Goal: Task Accomplishment & Management: Manage account settings

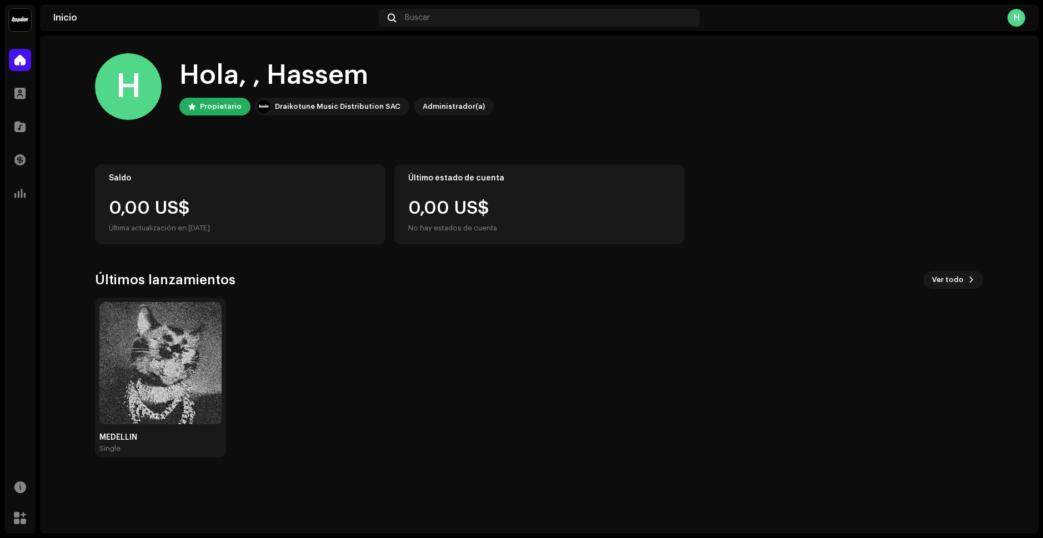
click at [1017, 17] on div "H" at bounding box center [1016, 18] width 18 height 18
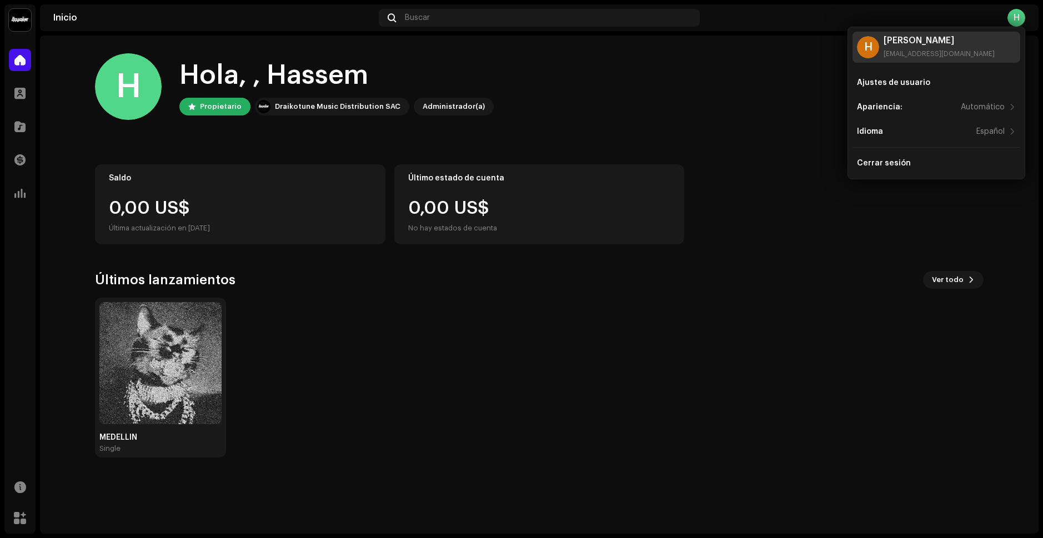
click at [914, 47] on div "[PERSON_NAME] [EMAIL_ADDRESS][DOMAIN_NAME]" at bounding box center [938, 47] width 111 height 22
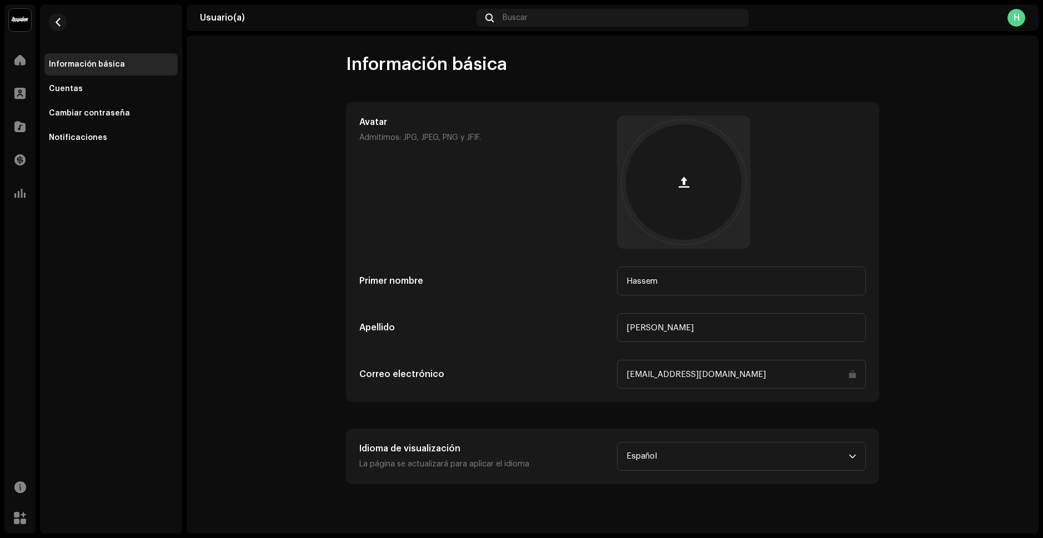
click at [242, 123] on user-basic-info "Información básica Avatar Admitimos: JPG, JPEG, PNG y JFIF. Primer nombre Hasse…" at bounding box center [613, 268] width 852 height 431
click at [22, 67] on div at bounding box center [20, 60] width 22 height 22
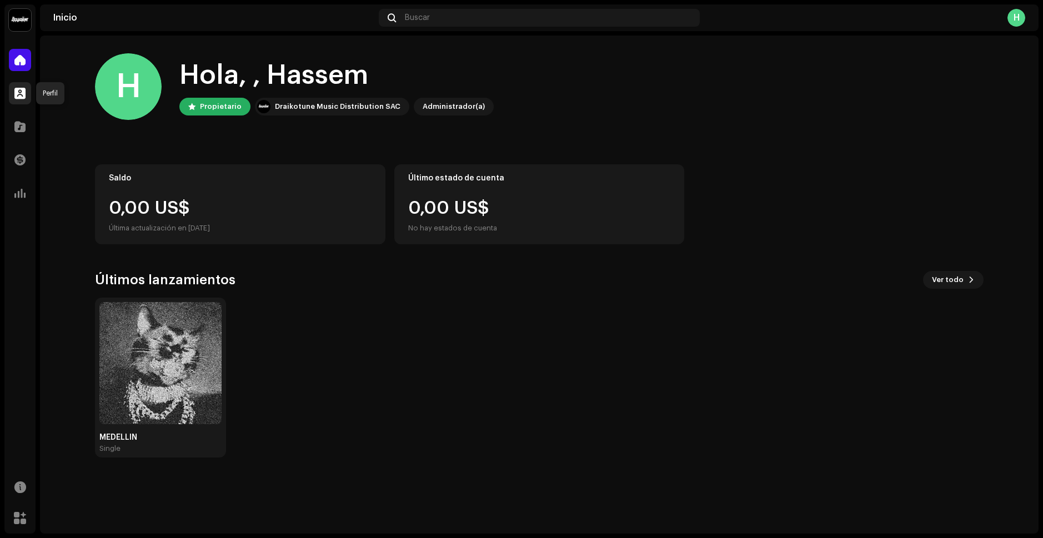
click at [19, 93] on span at bounding box center [19, 93] width 11 height 9
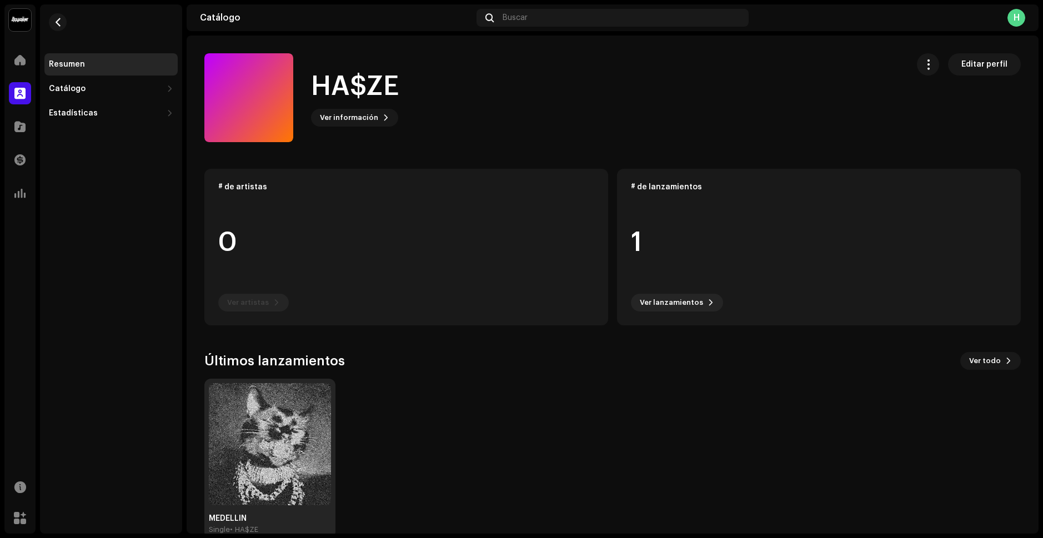
click at [271, 407] on img at bounding box center [270, 444] width 122 height 122
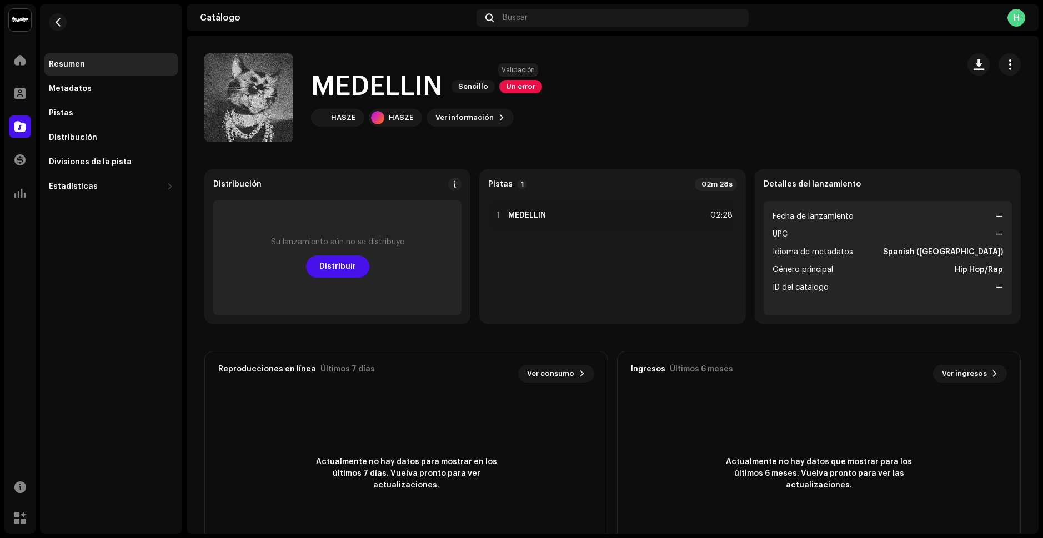
click at [528, 87] on span "Un error" at bounding box center [520, 86] width 43 height 13
click at [619, 101] on div "Errores de validación Aborde las siguientes cuestiones antes de distribuir. Lan…" at bounding box center [521, 269] width 1043 height 538
click at [343, 123] on div "HA$ZE" at bounding box center [337, 118] width 53 height 18
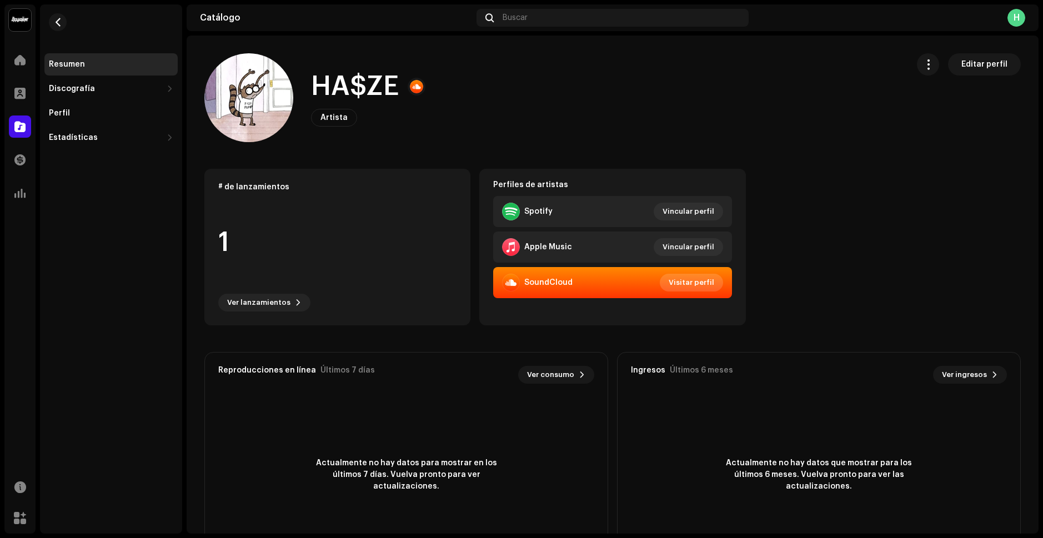
click at [689, 287] on span "Visitar perfil" at bounding box center [691, 282] width 46 height 22
click at [329, 120] on span "Artista" at bounding box center [333, 118] width 27 height 8
click at [961, 68] on span "Editar perfil" at bounding box center [984, 64] width 46 height 22
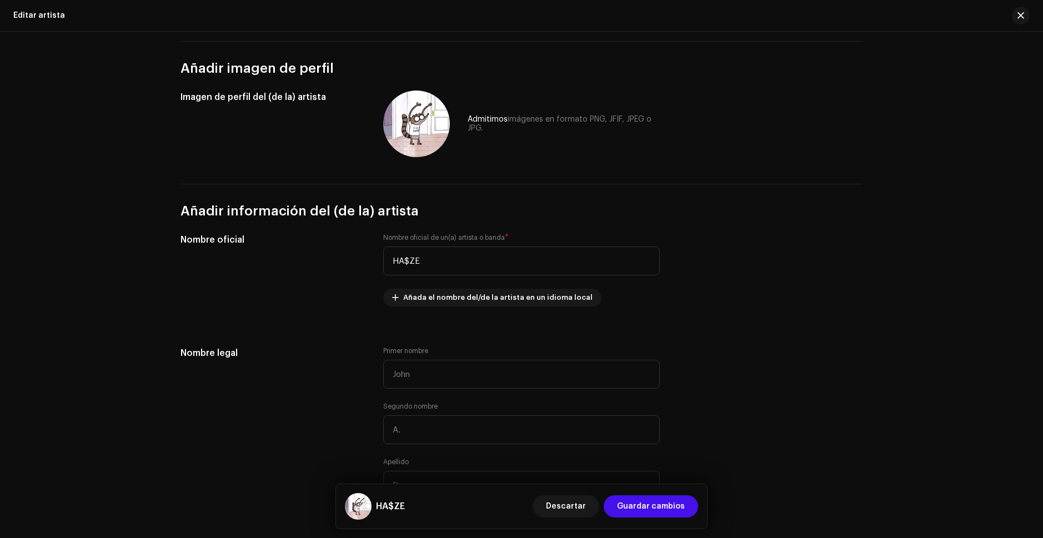
scroll to position [56, 0]
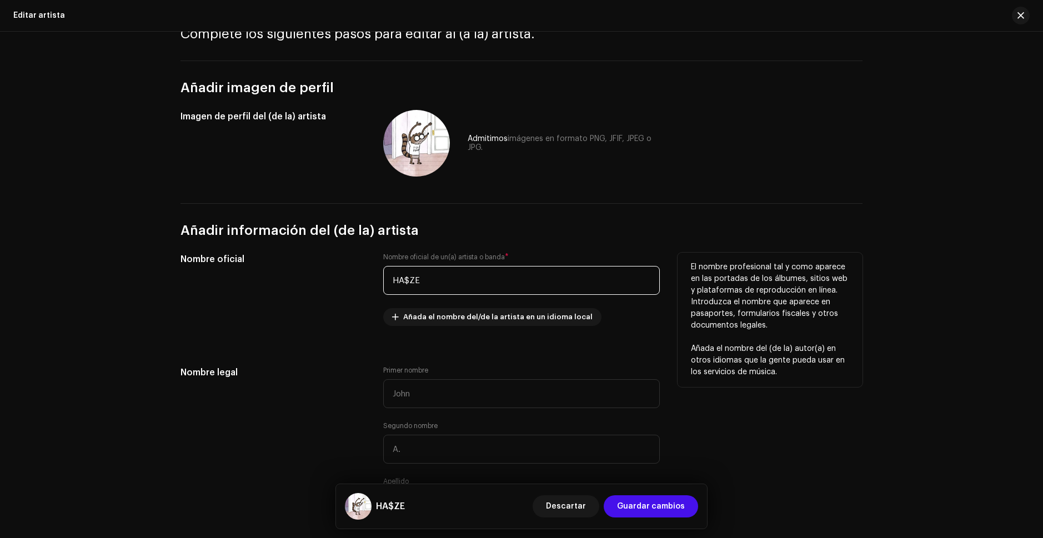
click at [404, 281] on input "HA$ZE" at bounding box center [521, 280] width 276 height 29
click at [466, 255] on label "Nombre oficial de un(a) artista o banda *" at bounding box center [445, 257] width 125 height 9
click at [391, 279] on input "HA$ZE" at bounding box center [521, 280] width 276 height 29
click at [397, 281] on input "HA$ZE" at bounding box center [521, 280] width 276 height 29
click at [428, 282] on input "HA$ZE" at bounding box center [521, 280] width 276 height 29
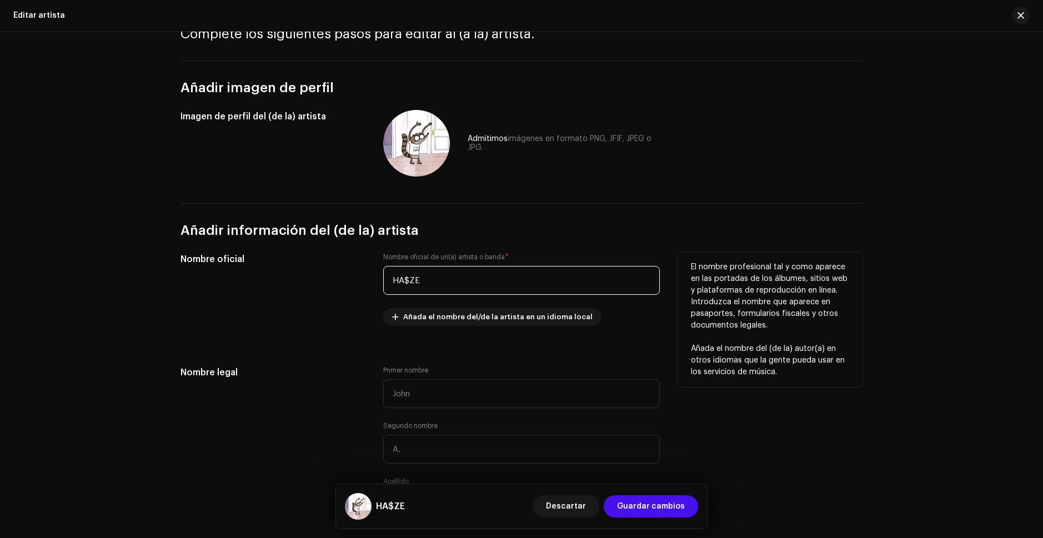
click at [408, 278] on input "HA$ZE" at bounding box center [521, 280] width 276 height 29
click at [402, 278] on input "HA$ZE" at bounding box center [521, 280] width 276 height 29
click at [404, 279] on input "HA$ZE" at bounding box center [521, 280] width 276 height 29
click at [407, 272] on input "HA$ZE" at bounding box center [521, 280] width 276 height 29
drag, startPoint x: 438, startPoint y: 281, endPoint x: 310, endPoint y: 269, distance: 128.8
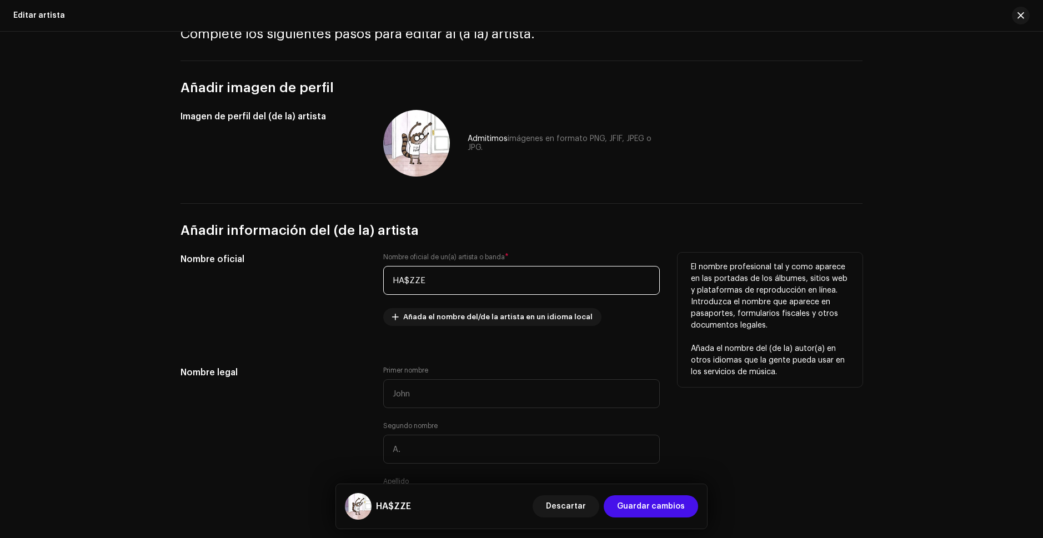
click at [310, 269] on div "Nombre oficial Nombre oficial de un(a) artista o banda * HA$ZZE Añada el nombre…" at bounding box center [521, 296] width 682 height 87
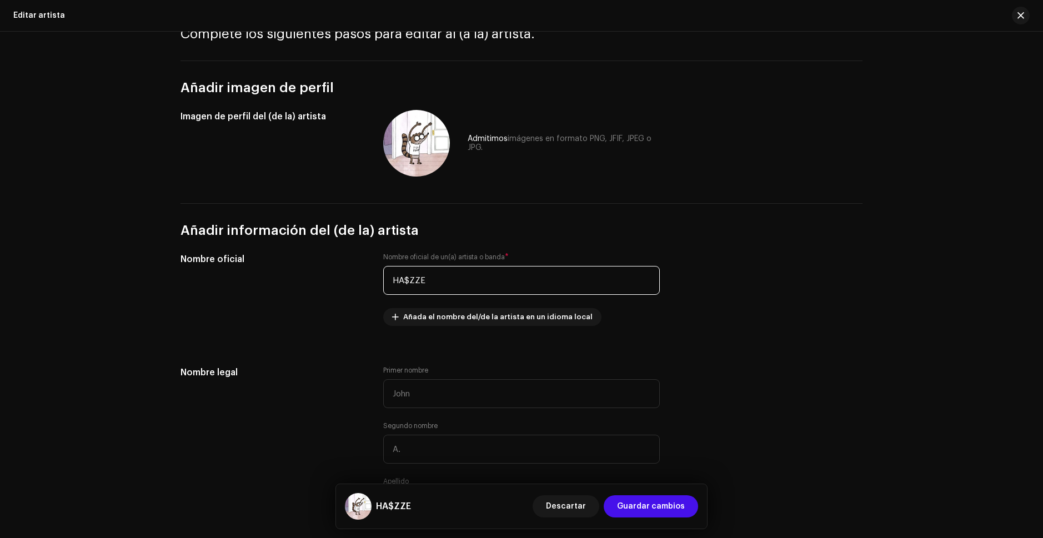
type input "HA$ZZE"
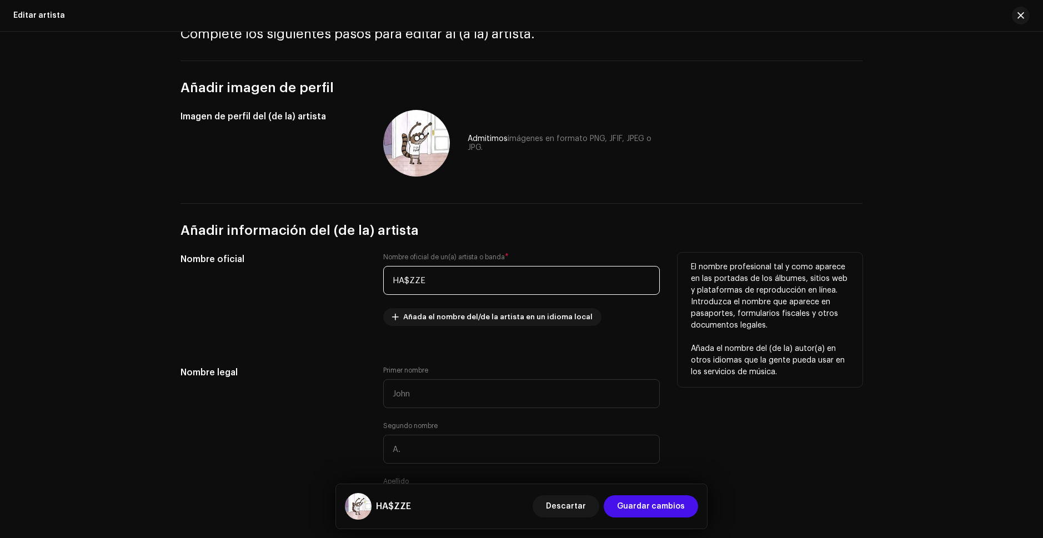
click at [405, 286] on input "HA$ZZE" at bounding box center [521, 280] width 276 height 29
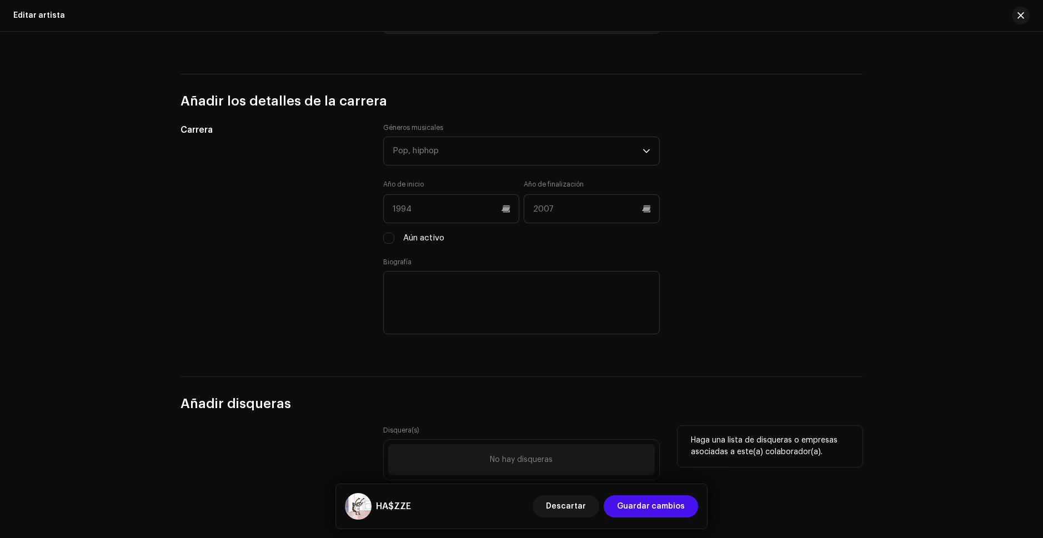
scroll to position [999, 0]
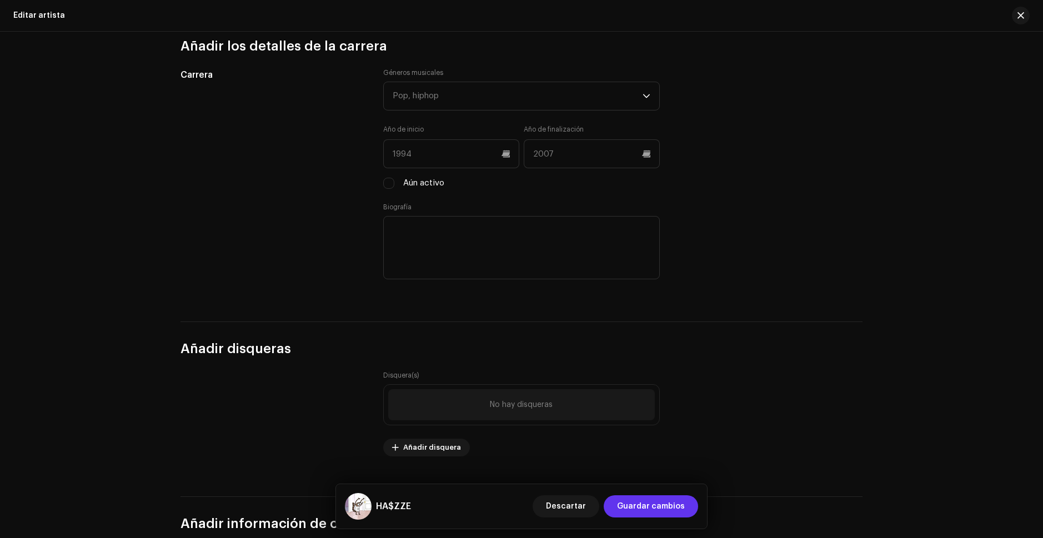
click at [659, 507] on span "Guardar cambios" at bounding box center [651, 506] width 68 height 22
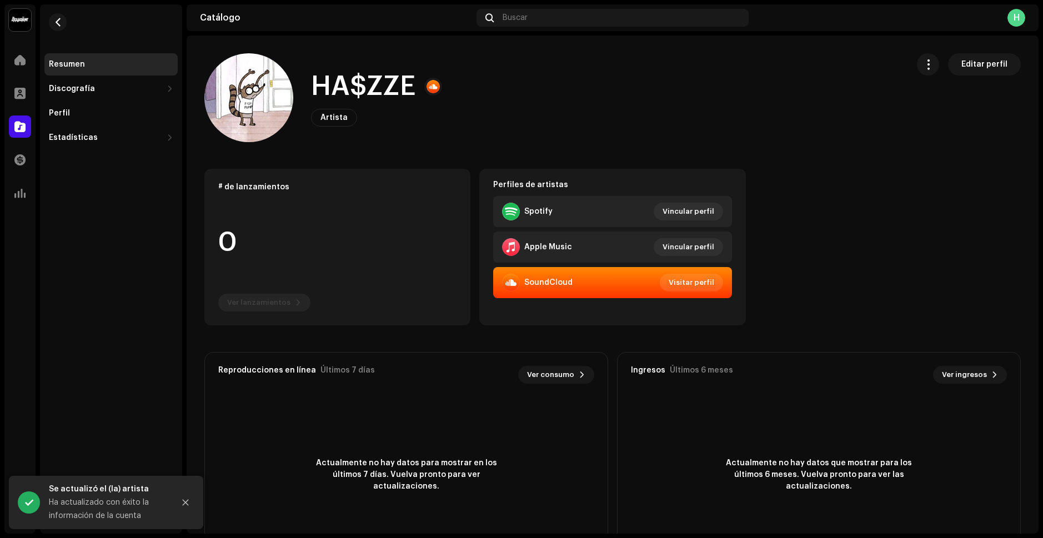
click at [60, 64] on div "Resumen" at bounding box center [67, 64] width 36 height 9
click at [23, 63] on span at bounding box center [19, 60] width 11 height 9
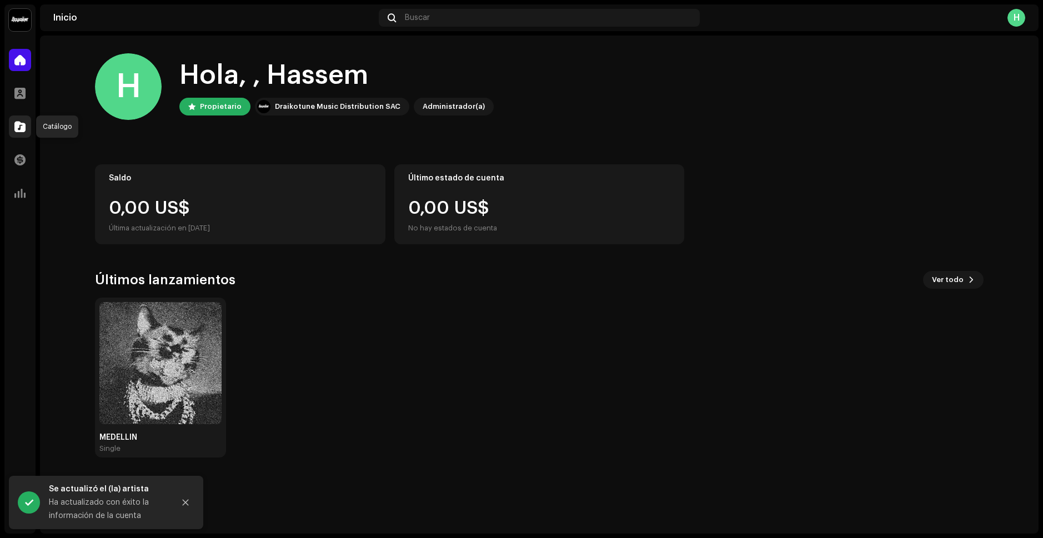
click at [18, 127] on span at bounding box center [19, 126] width 11 height 9
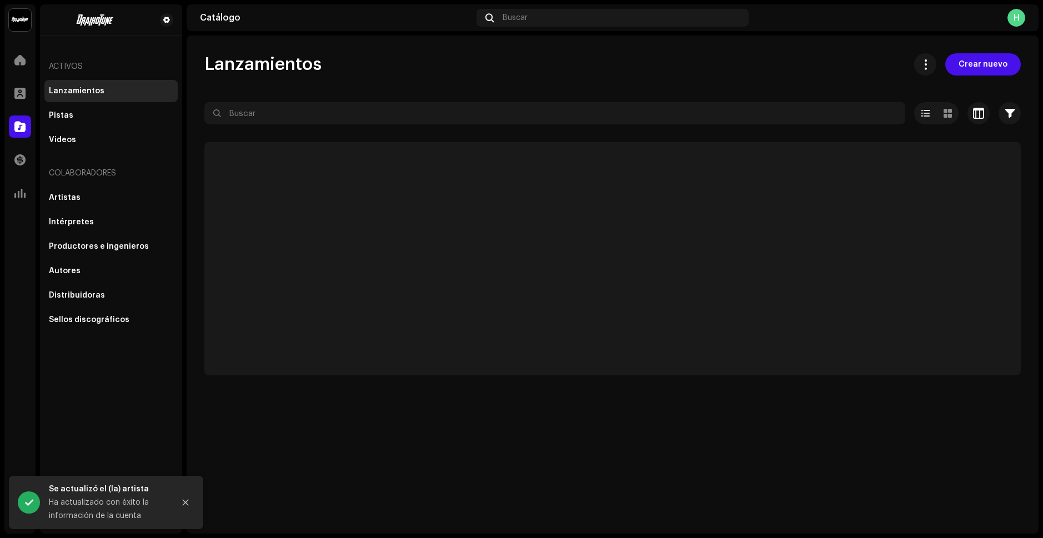
click at [23, 71] on div "Inicio" at bounding box center [19, 59] width 31 height 31
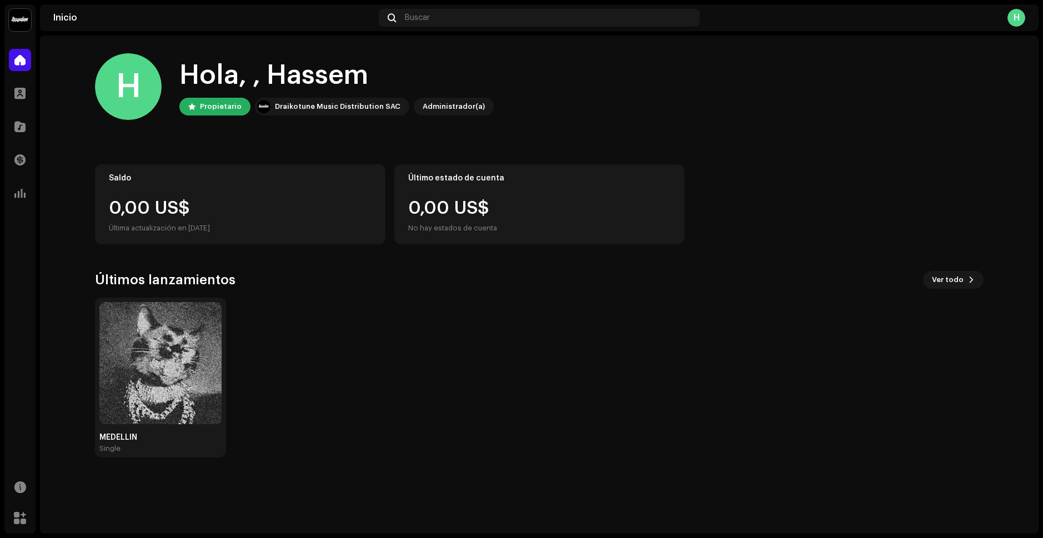
click at [151, 395] on img at bounding box center [160, 363] width 122 height 122
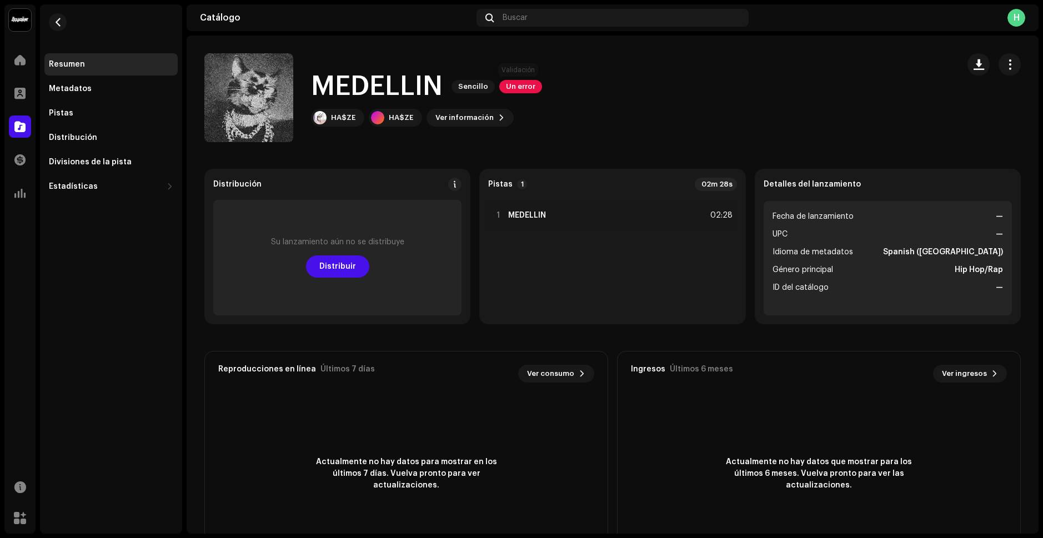
click at [532, 90] on span "Un error" at bounding box center [520, 86] width 43 height 13
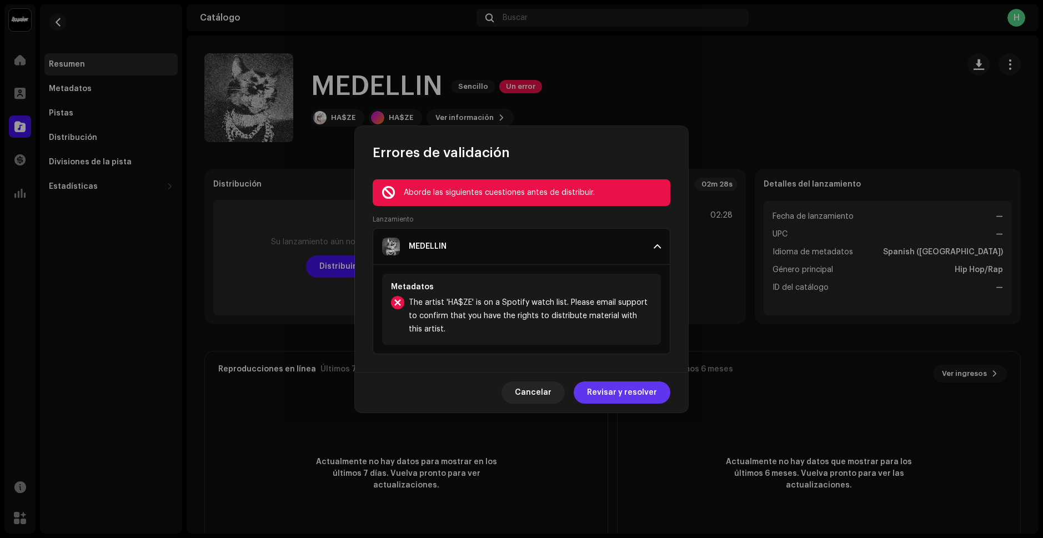
click at [602, 395] on span "Revisar y resolver" at bounding box center [622, 392] width 70 height 22
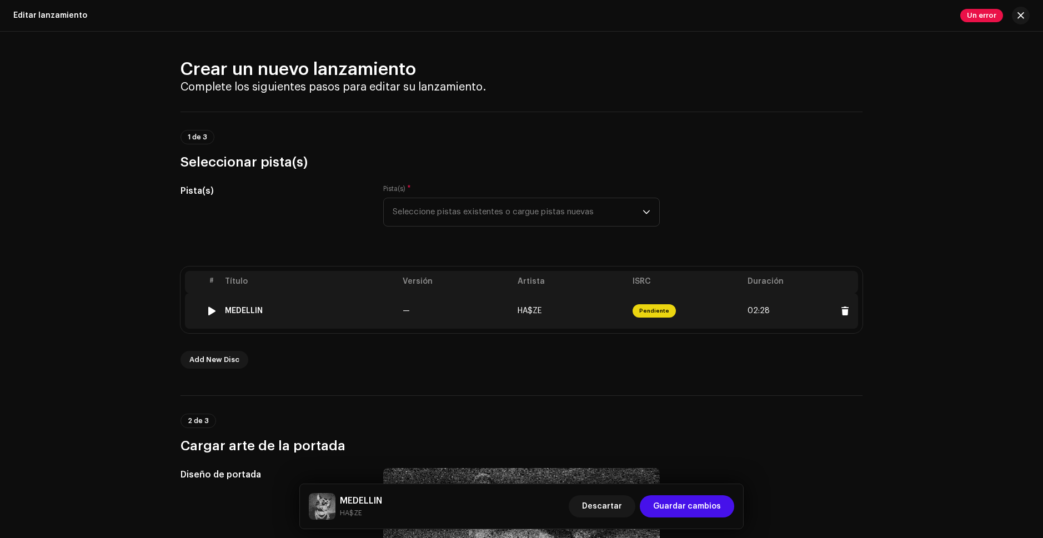
click at [525, 308] on span "HA$ZE" at bounding box center [529, 311] width 24 height 8
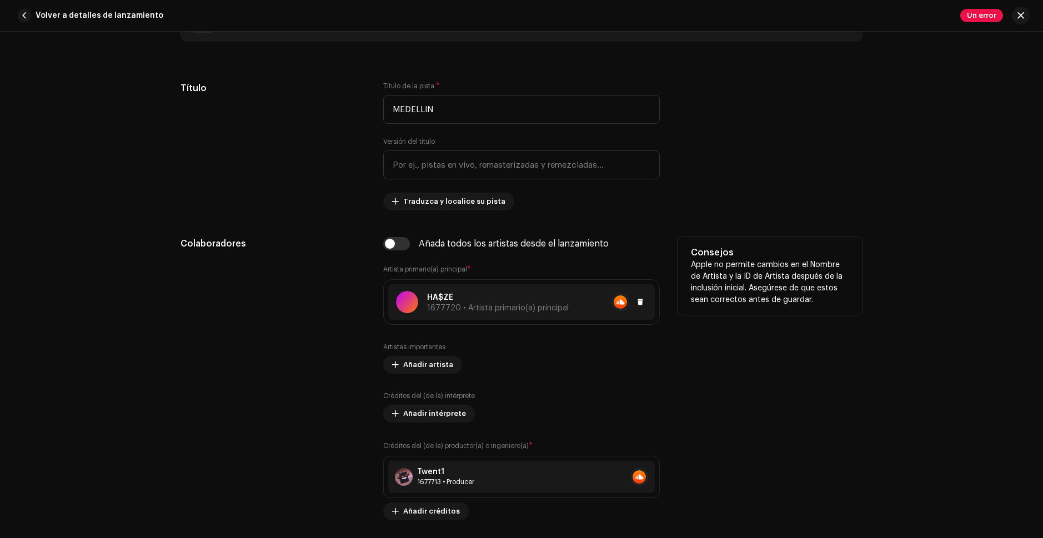
scroll to position [500, 0]
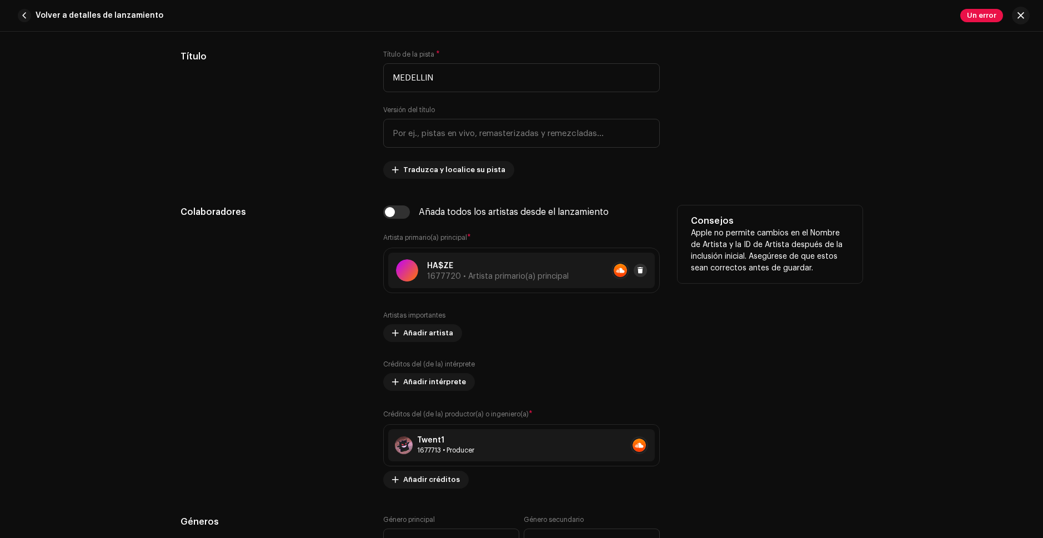
click at [638, 271] on span at bounding box center [640, 270] width 7 height 9
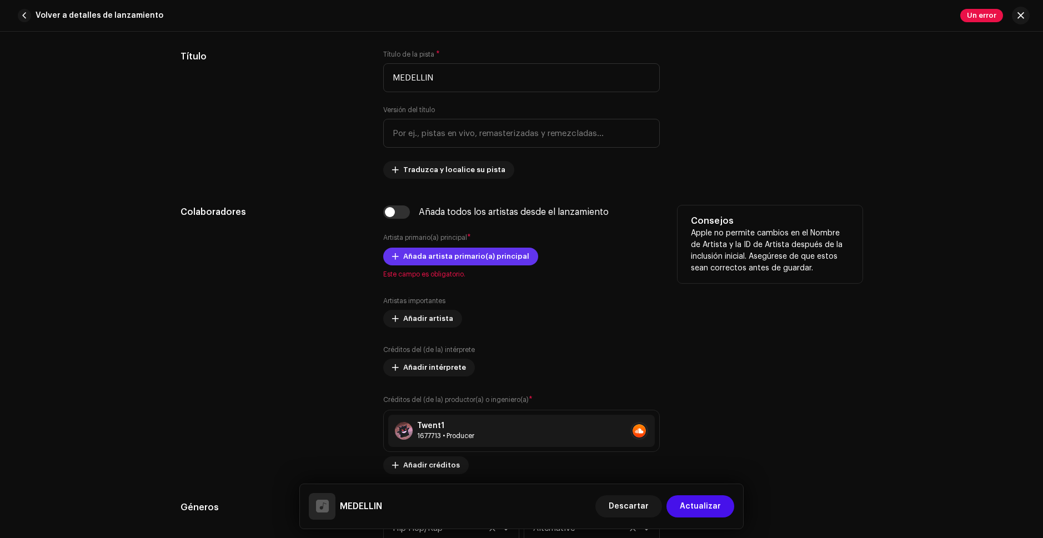
click at [467, 259] on span "Añada artista primario(a) principal" at bounding box center [466, 256] width 126 height 22
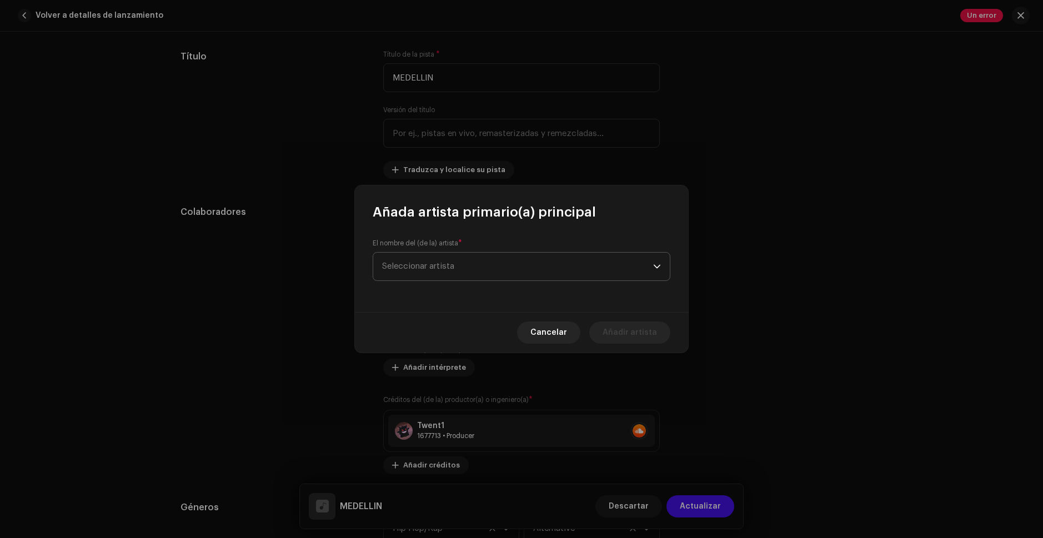
click at [466, 266] on span "Seleccionar artista" at bounding box center [517, 267] width 271 height 28
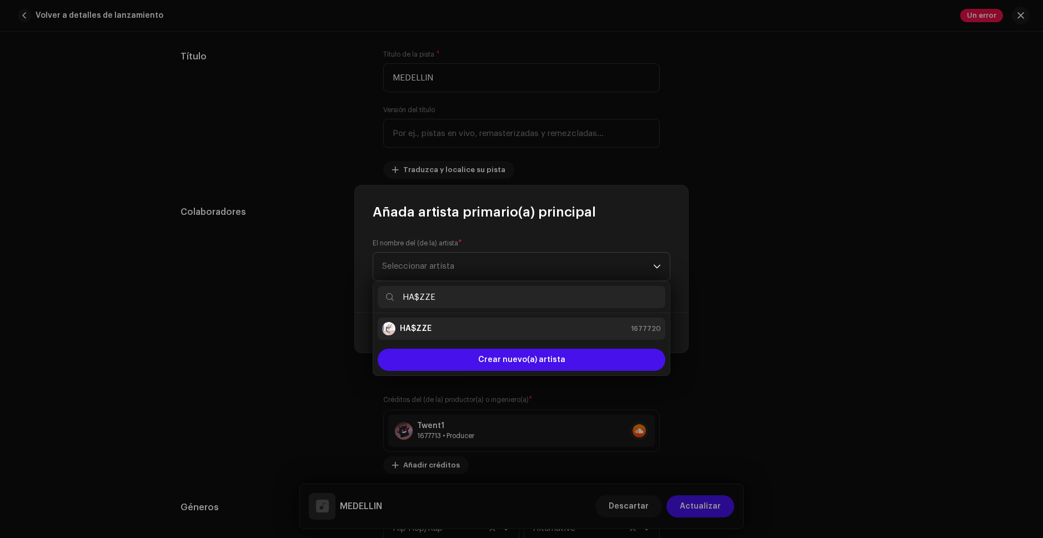
type input "HA$ZZE"
click at [646, 331] on span "1677720" at bounding box center [646, 328] width 30 height 11
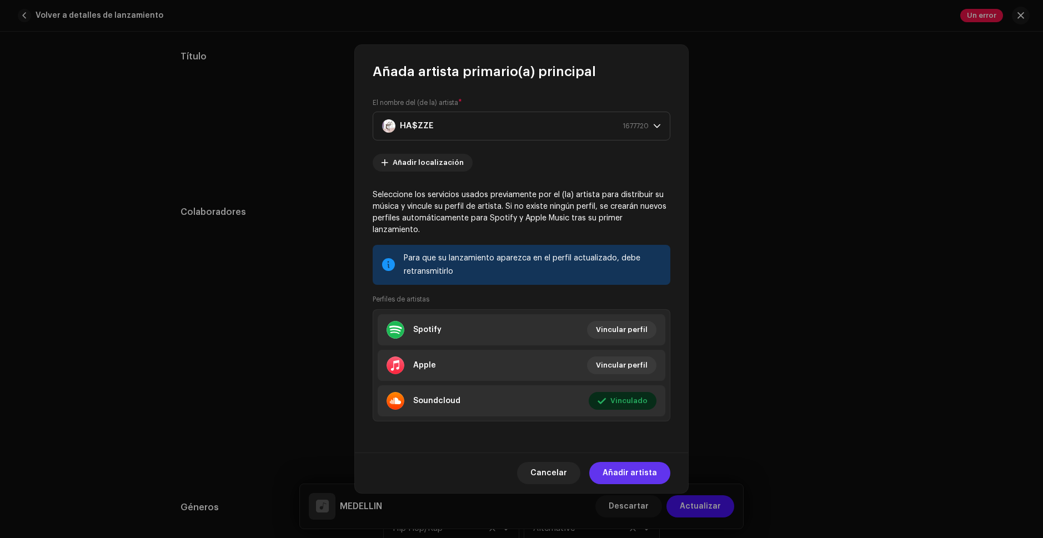
click at [632, 469] on span "Añadir artista" at bounding box center [629, 473] width 54 height 22
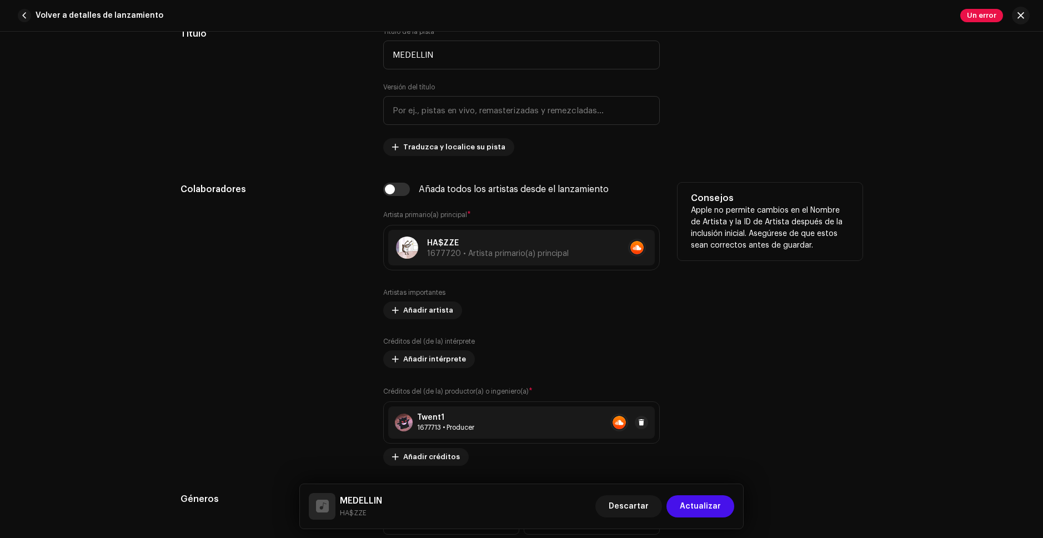
scroll to position [666, 0]
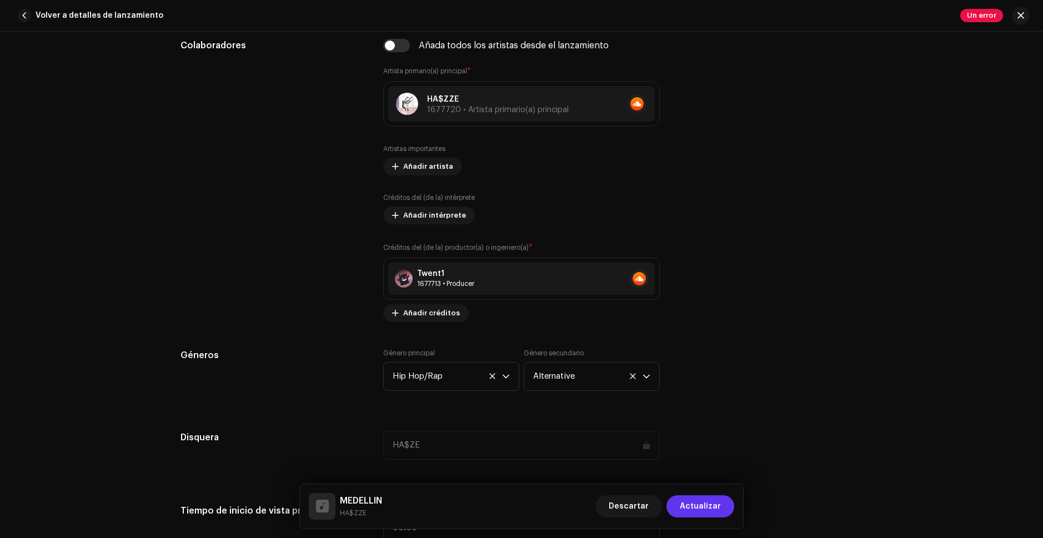
click at [711, 504] on span "Actualizar" at bounding box center [700, 506] width 41 height 22
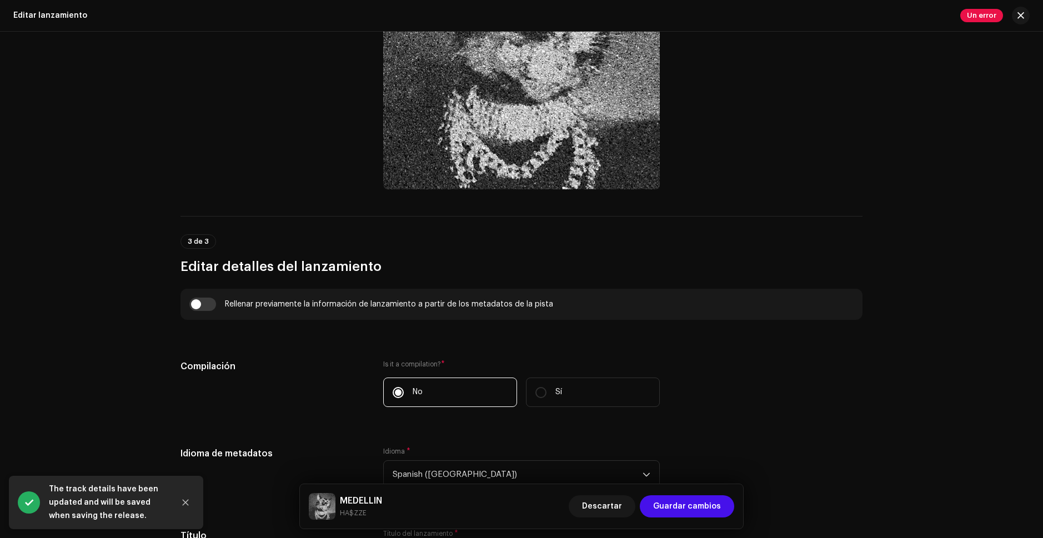
scroll to position [833, 0]
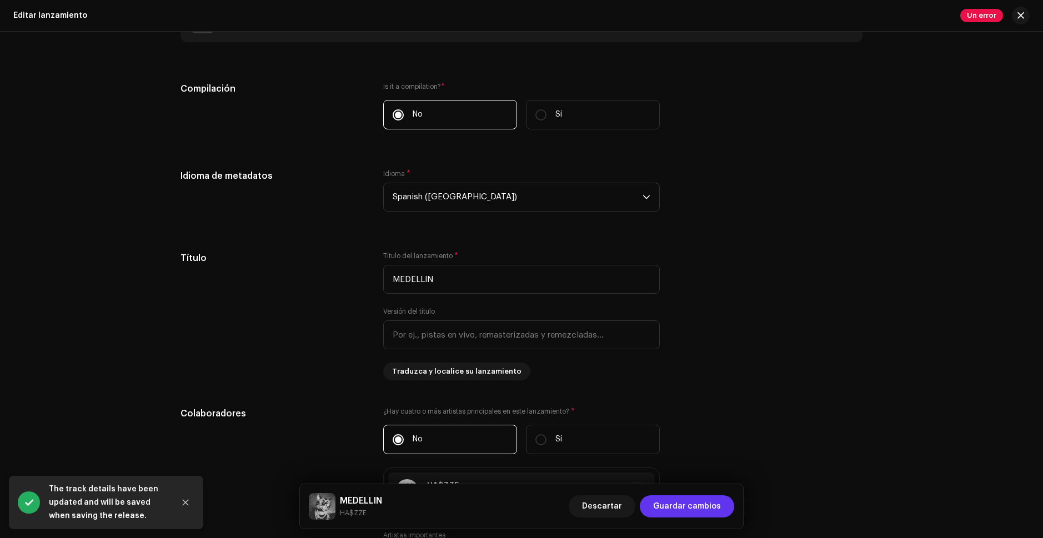
click at [685, 501] on span "Guardar cambios" at bounding box center [687, 506] width 68 height 22
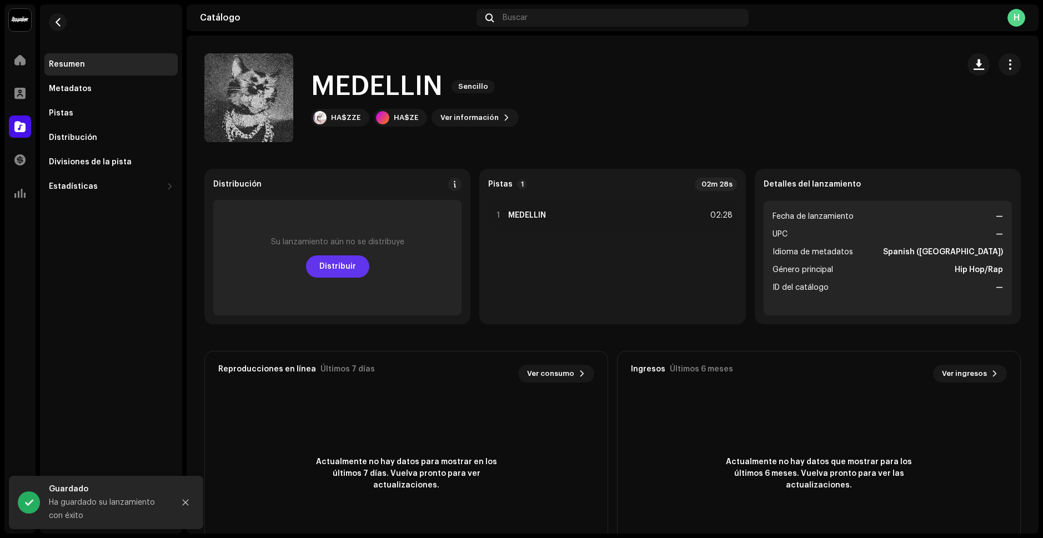
click at [327, 271] on span "Distribuir" at bounding box center [337, 266] width 37 height 22
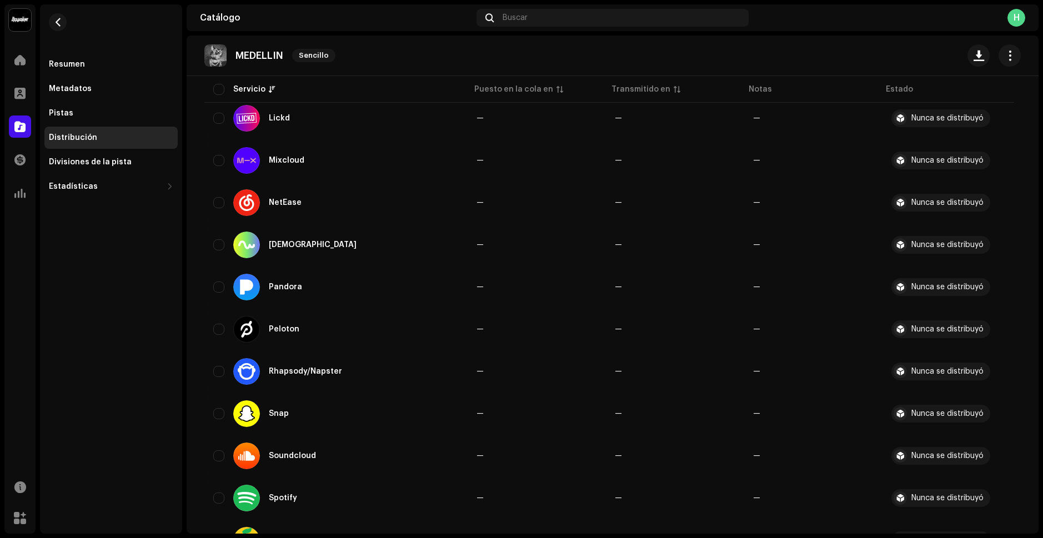
scroll to position [944, 0]
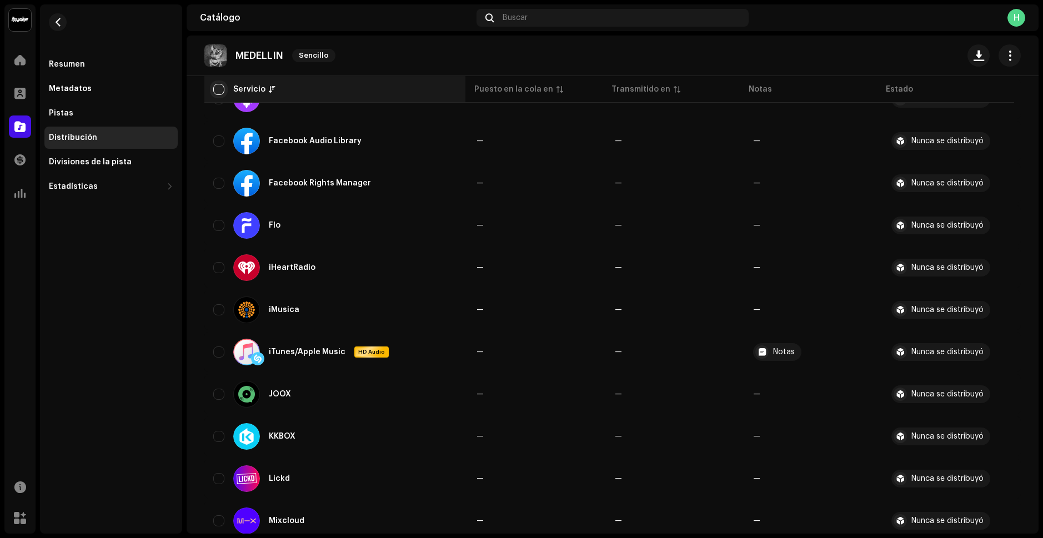
click at [217, 89] on input "checkbox" at bounding box center [218, 89] width 11 height 11
checkbox input "true"
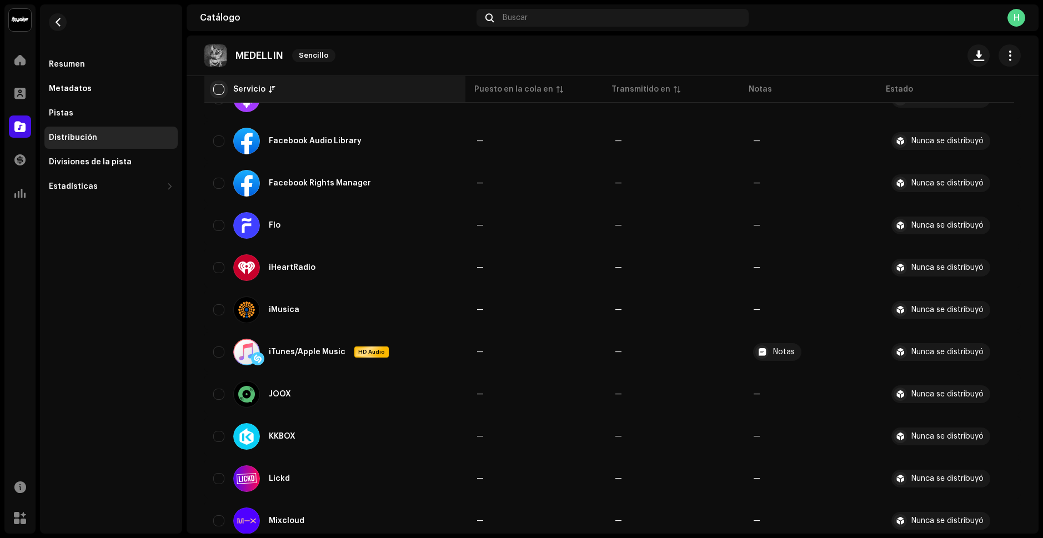
checkbox input "true"
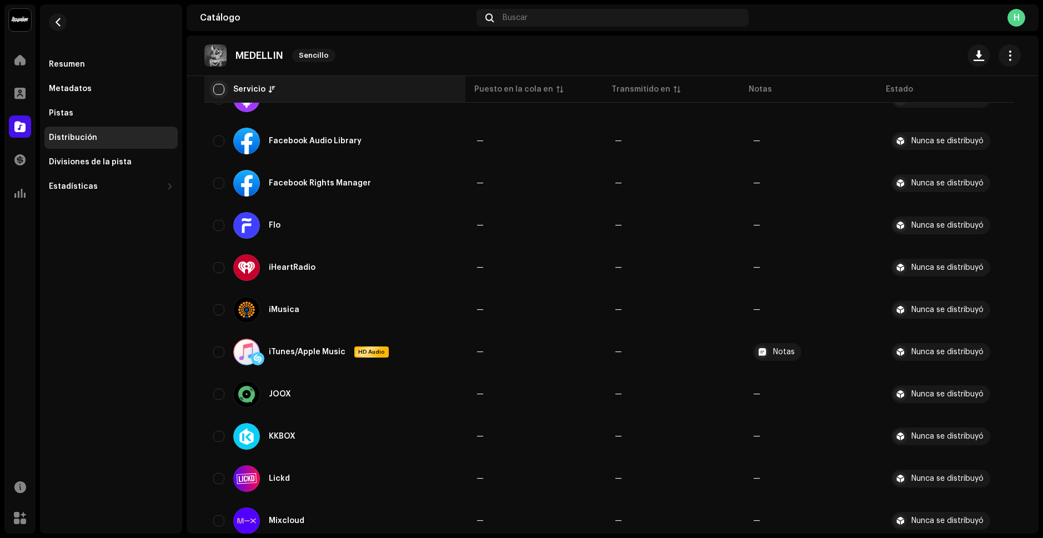
checkbox input "true"
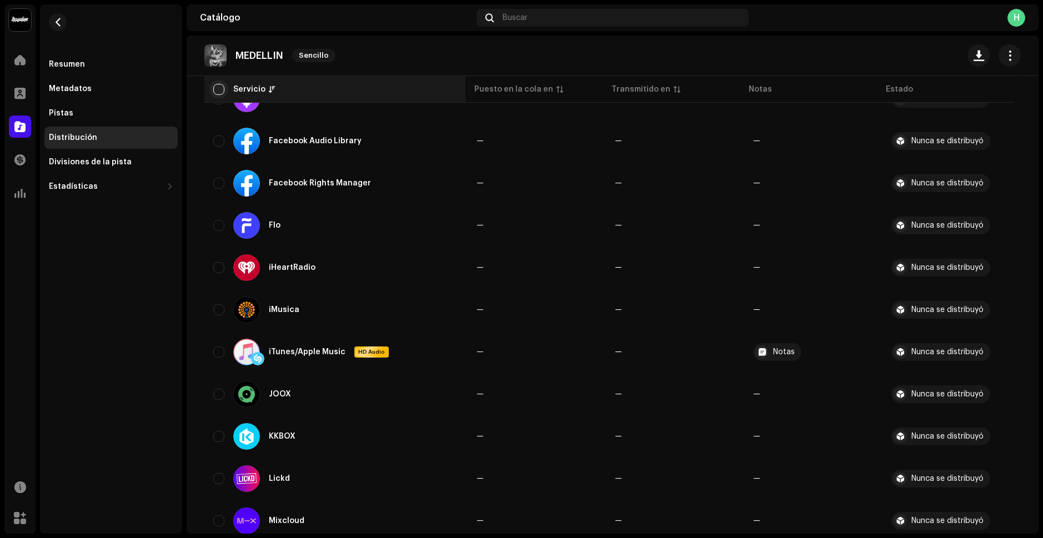
checkbox input "true"
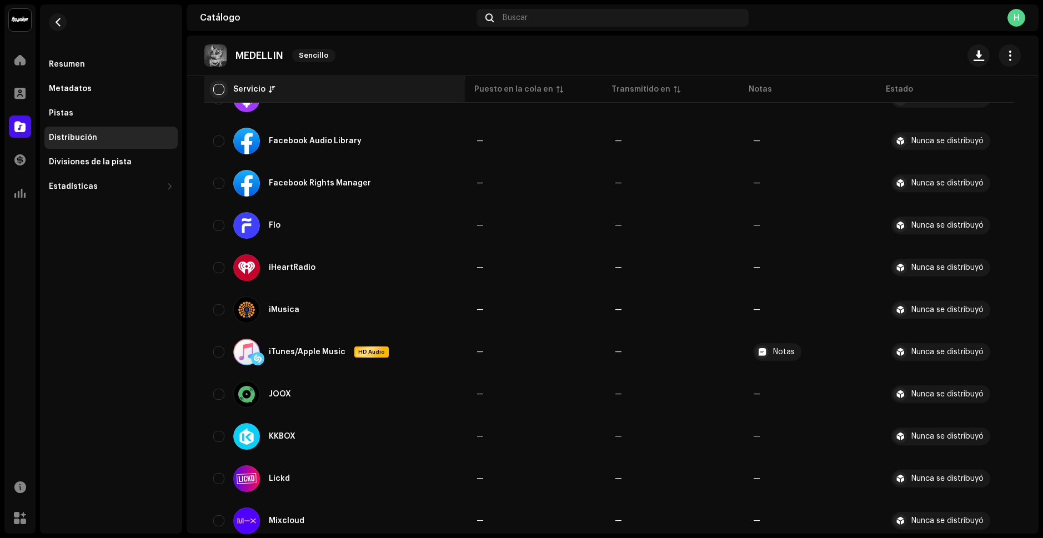
checkbox input "true"
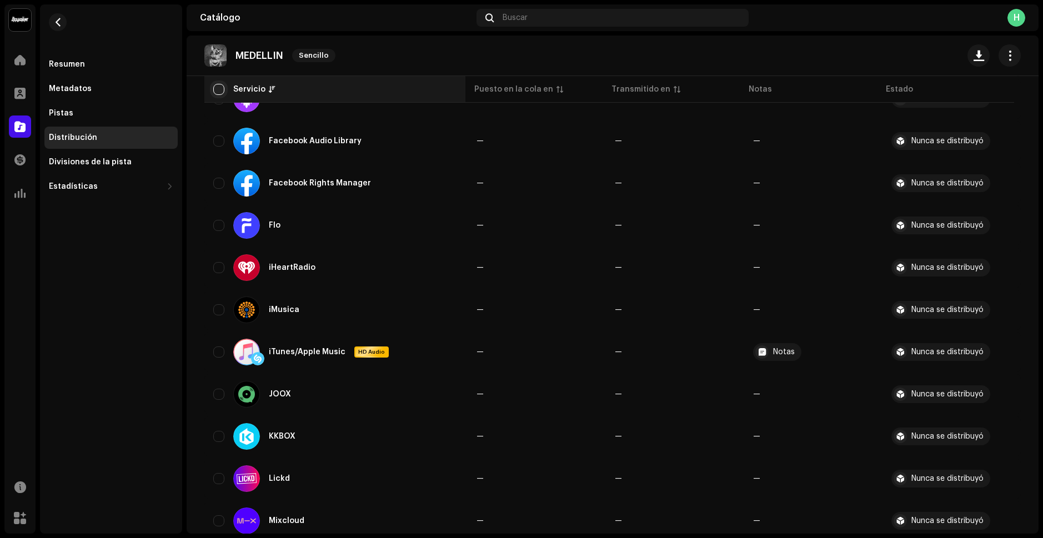
checkbox input "true"
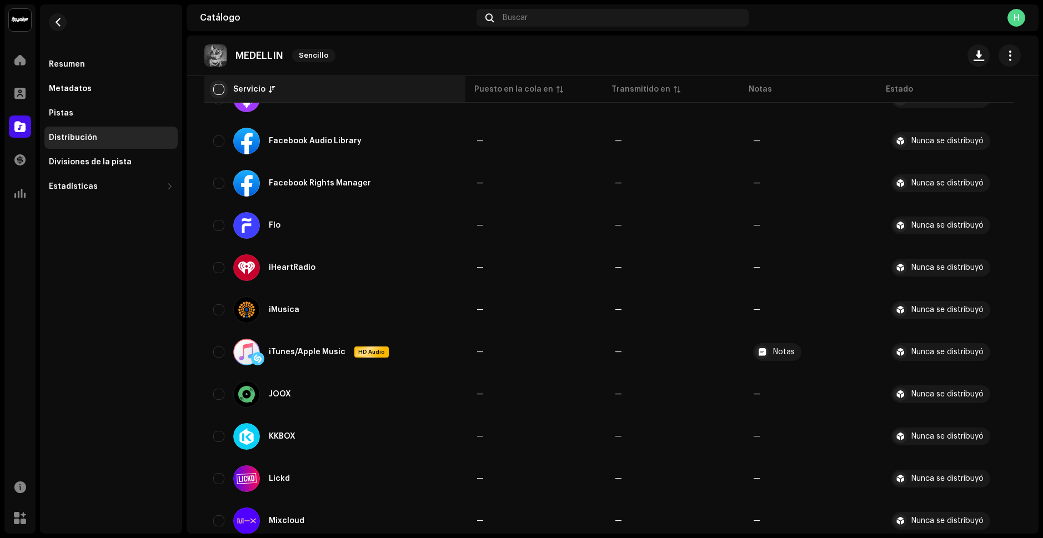
checkbox input "true"
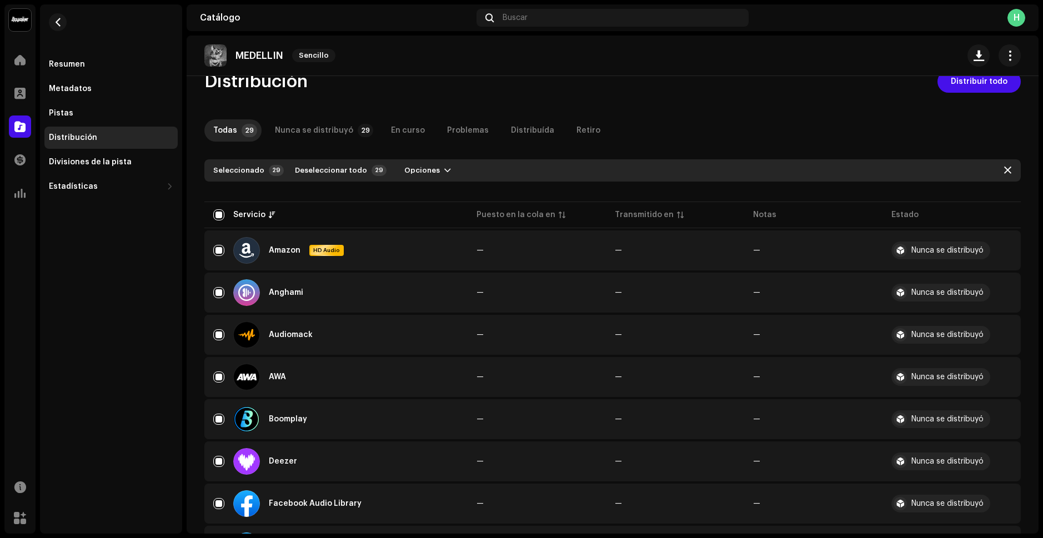
scroll to position [0, 0]
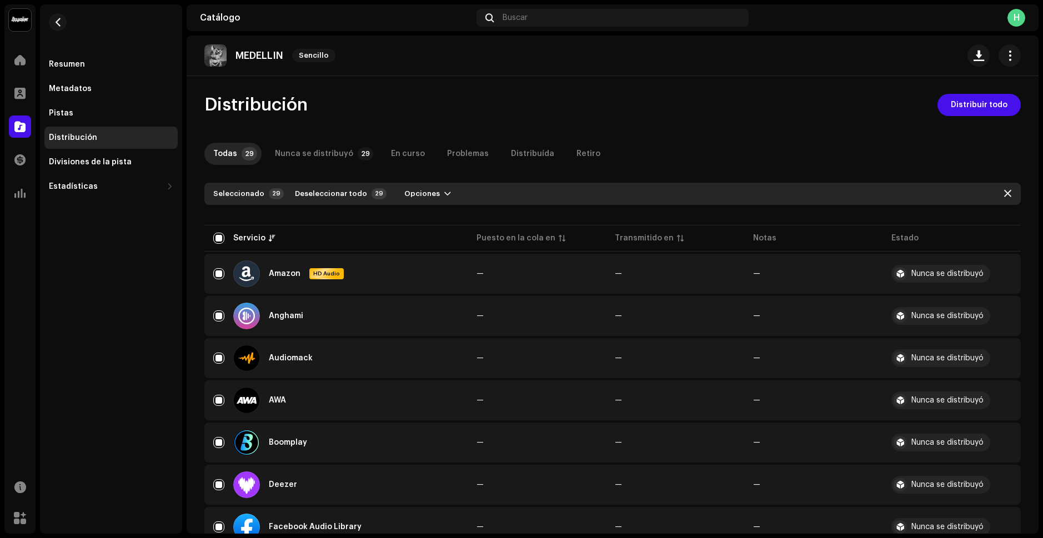
click at [960, 112] on span "Distribuir todo" at bounding box center [978, 105] width 57 height 22
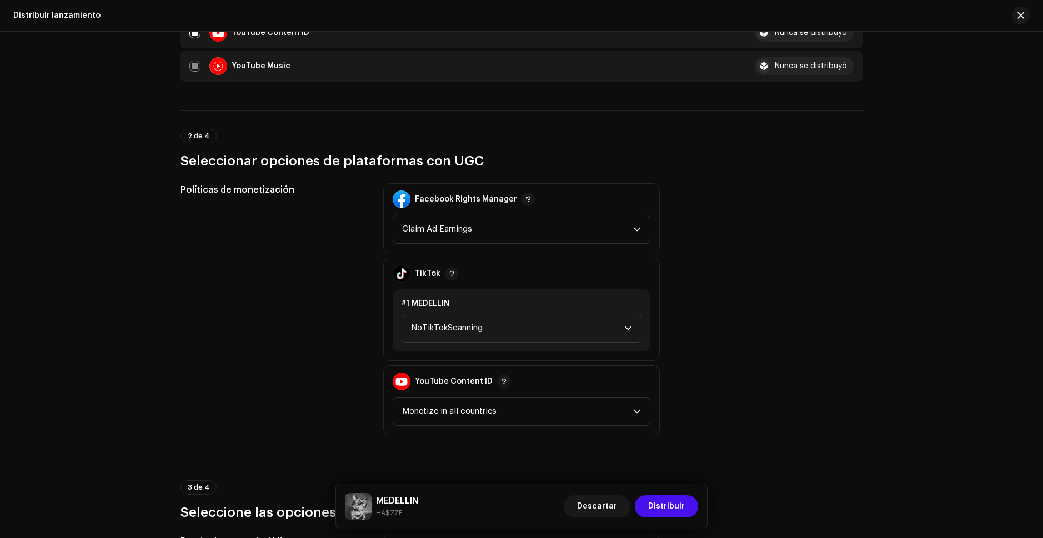
scroll to position [1110, 0]
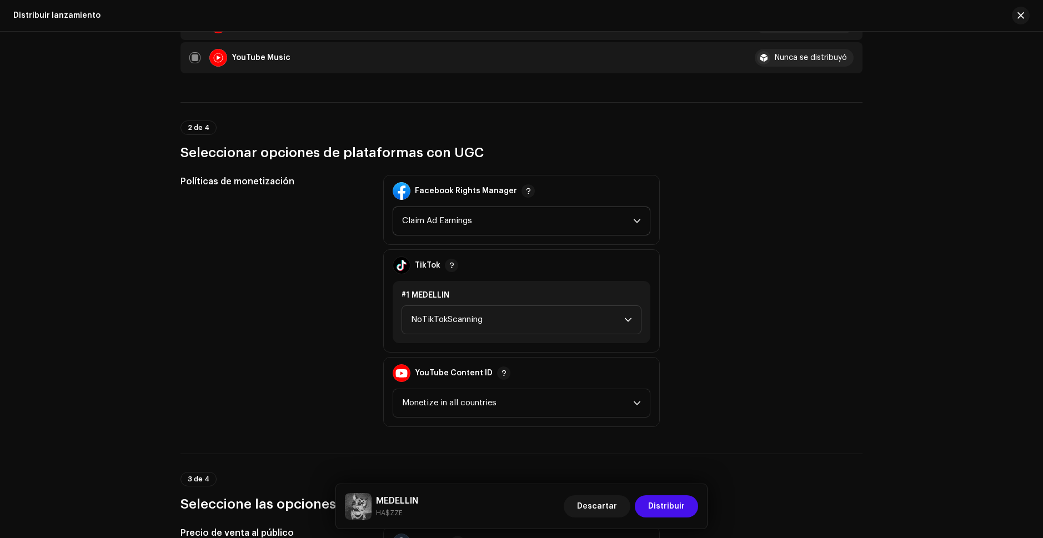
click at [505, 228] on span "Claim Ad Earnings" at bounding box center [517, 221] width 231 height 28
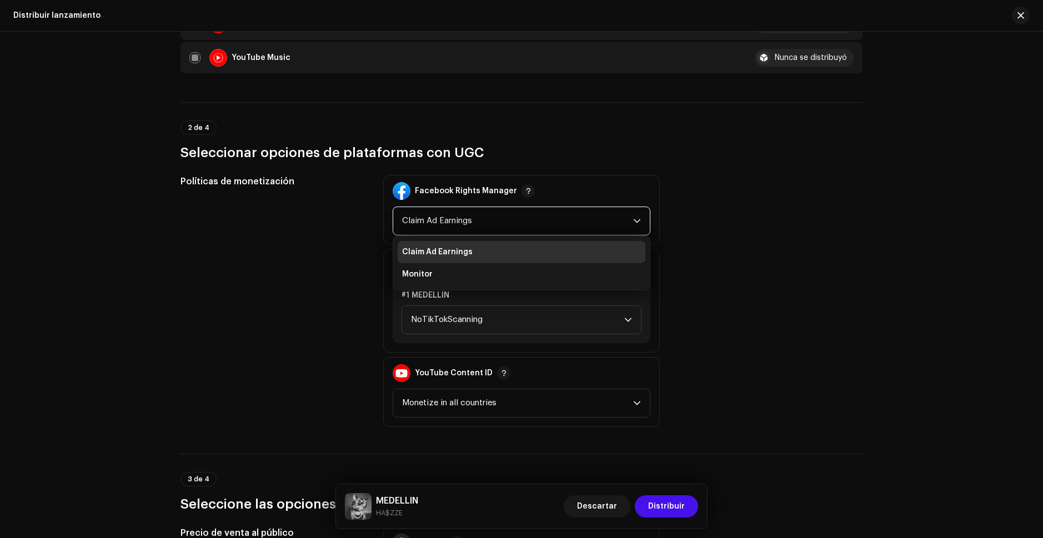
click at [514, 217] on span "Claim Ad Earnings" at bounding box center [517, 221] width 231 height 28
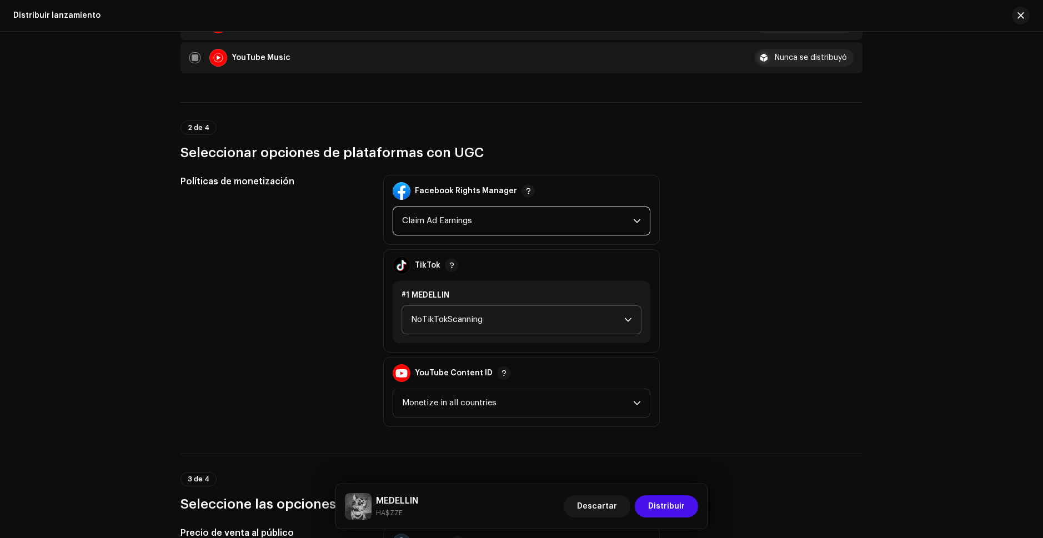
click at [524, 317] on span "NoTikTokScanning" at bounding box center [517, 320] width 213 height 28
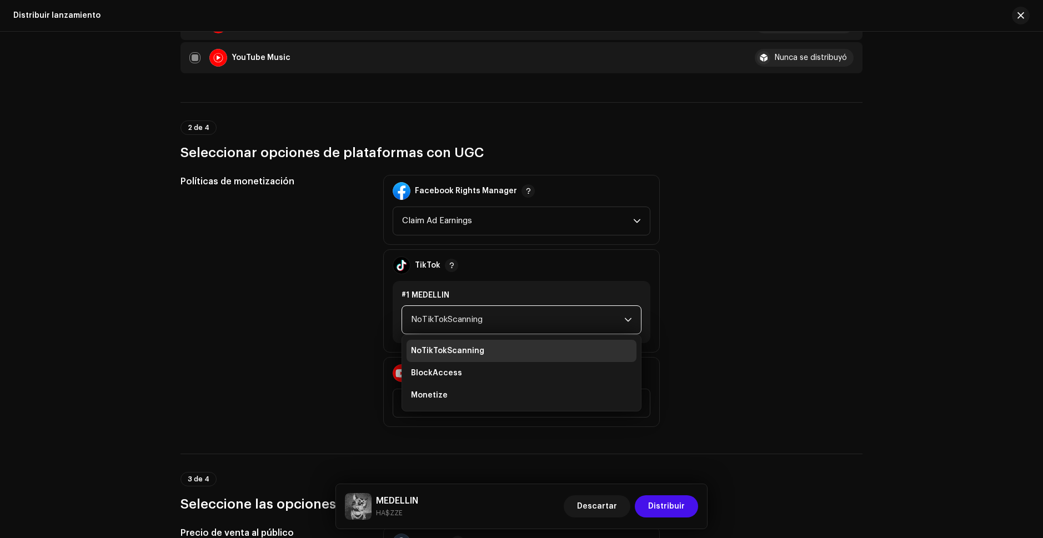
click at [499, 312] on span "NoTikTokScanning" at bounding box center [517, 320] width 213 height 28
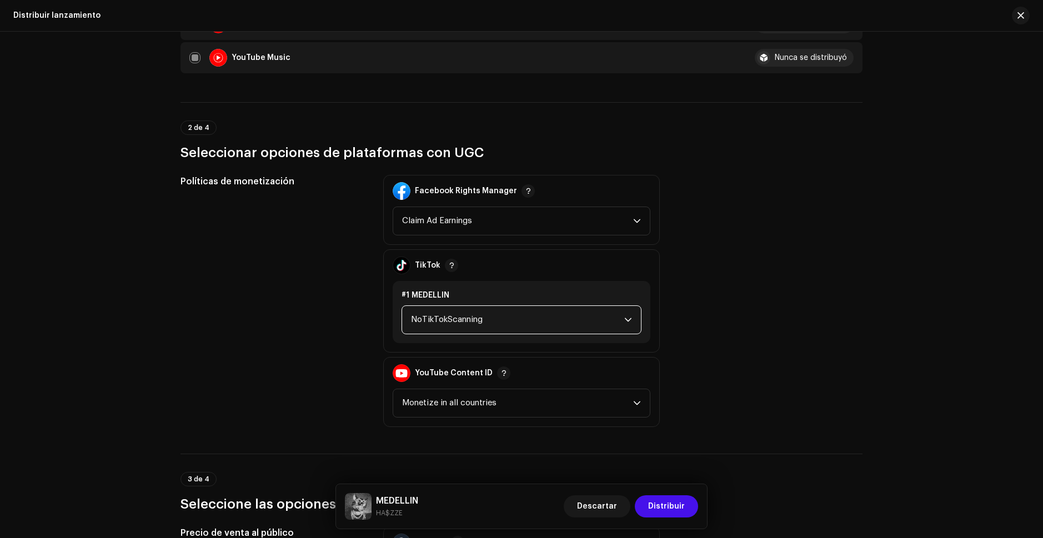
click at [733, 357] on div "Políticas de monetización Facebook Rights Manager Claim Ad Earnings TikTok #1 M…" at bounding box center [521, 301] width 682 height 252
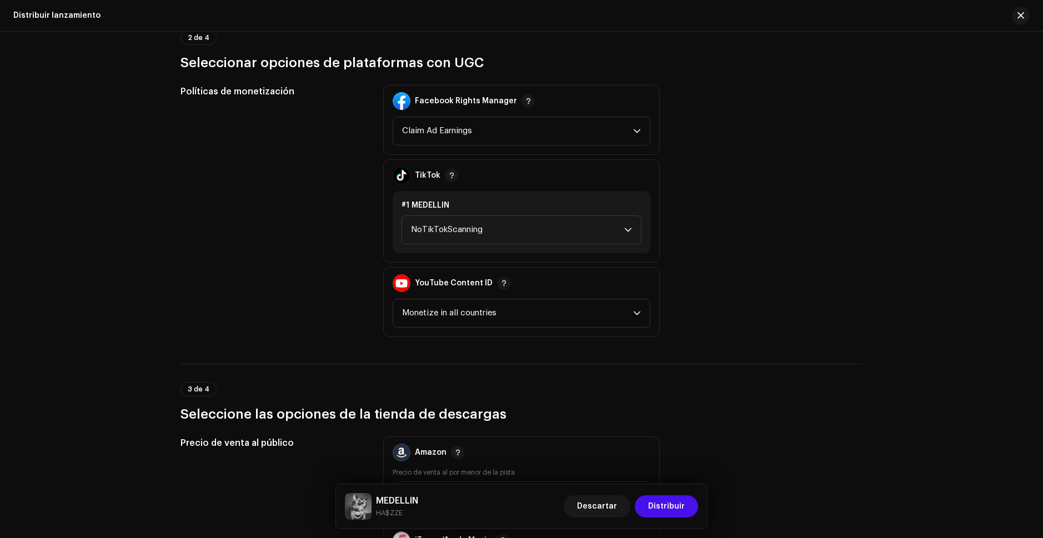
scroll to position [1221, 0]
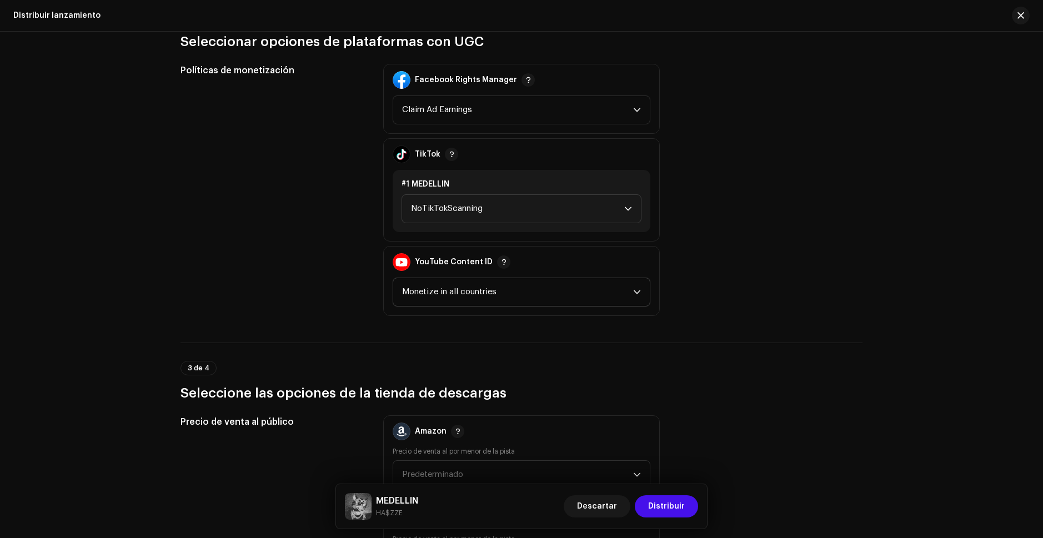
click at [524, 300] on span "Monetize in all countries" at bounding box center [517, 292] width 231 height 28
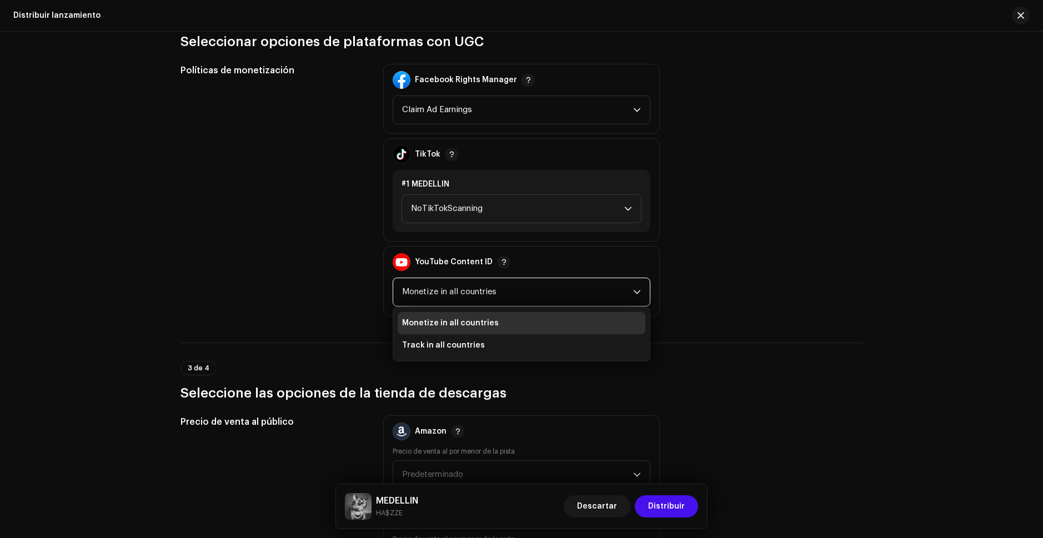
click at [524, 290] on span "Monetize in all countries" at bounding box center [517, 292] width 231 height 28
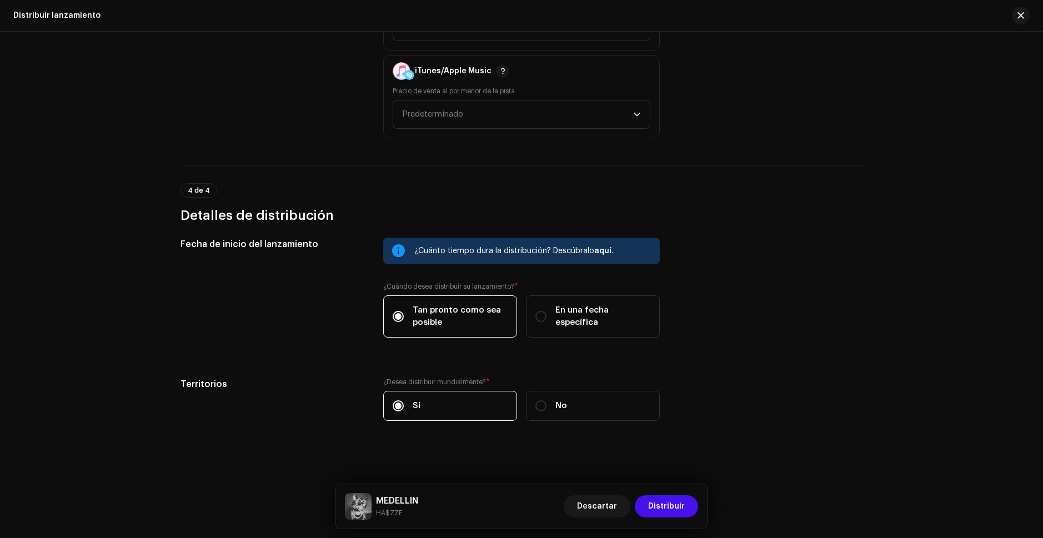
scroll to position [1672, 0]
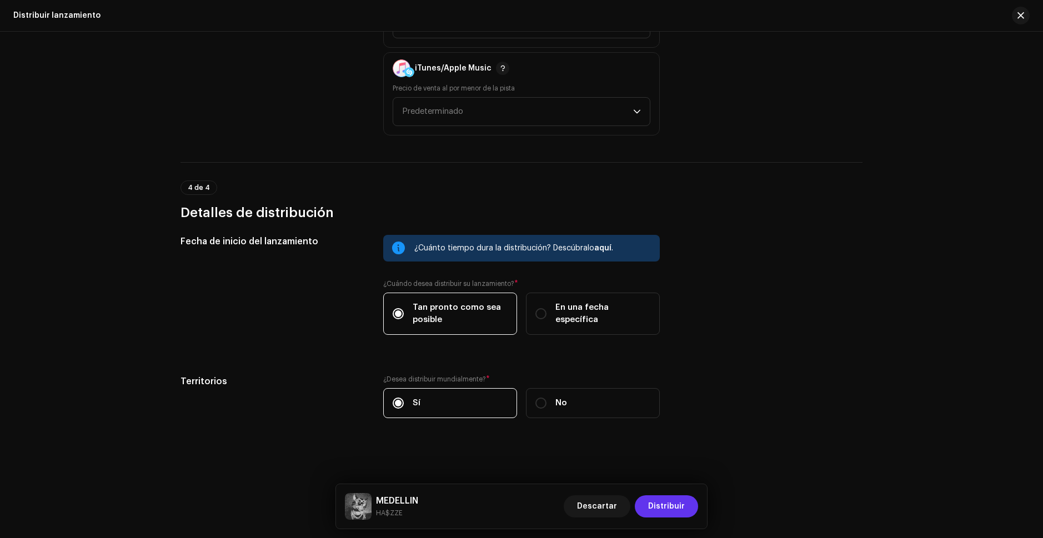
click at [671, 499] on span "Distribuir" at bounding box center [666, 506] width 37 height 22
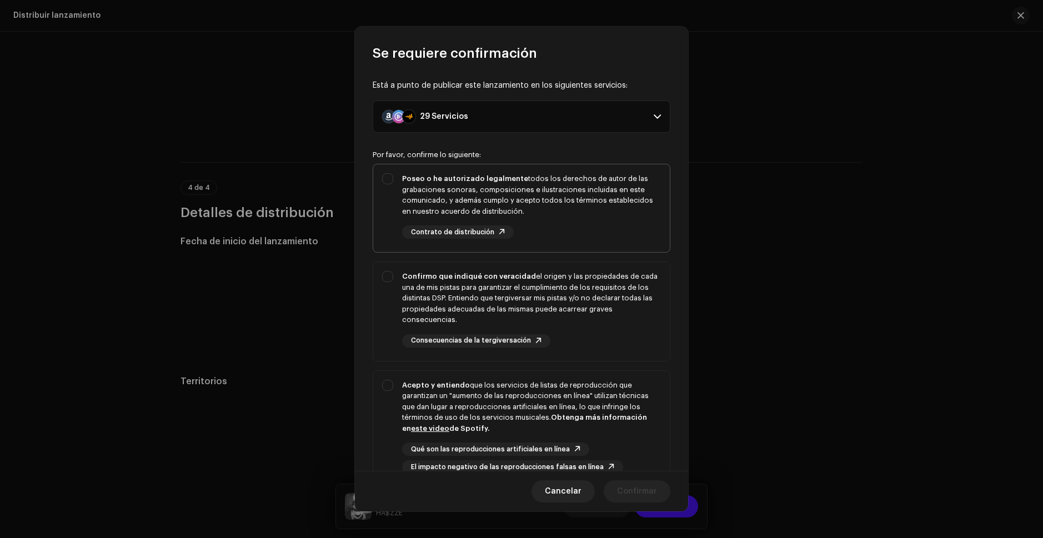
click at [391, 180] on div "Poseo o he autorizado legalmente todos los derechos de autor de las grabaciones…" at bounding box center [521, 205] width 296 height 83
checkbox input "true"
click at [386, 274] on div "Confirmo que indiqué con veracidad el origen y las propiedades de cada una de m…" at bounding box center [521, 309] width 296 height 94
checkbox input "true"
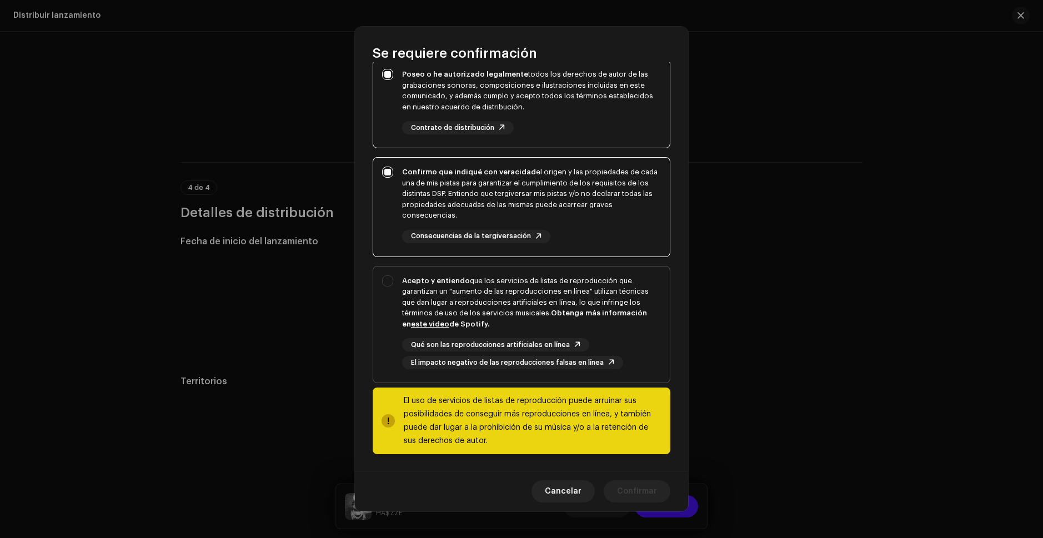
scroll to position [105, 0]
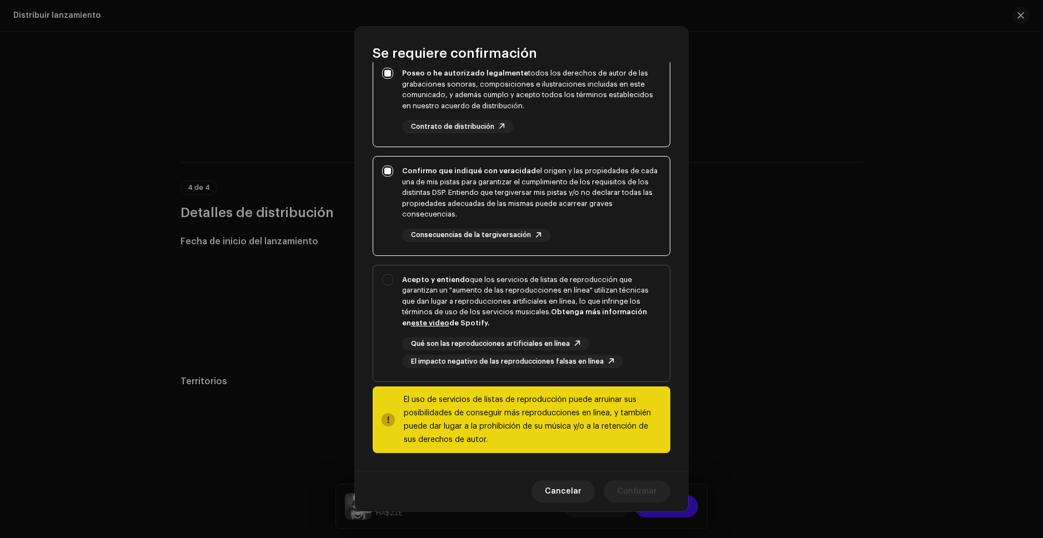
click at [390, 280] on div "Acepto y entiendo que los servicios de listas de reproducción que garantizan un…" at bounding box center [521, 321] width 296 height 112
checkbox input "true"
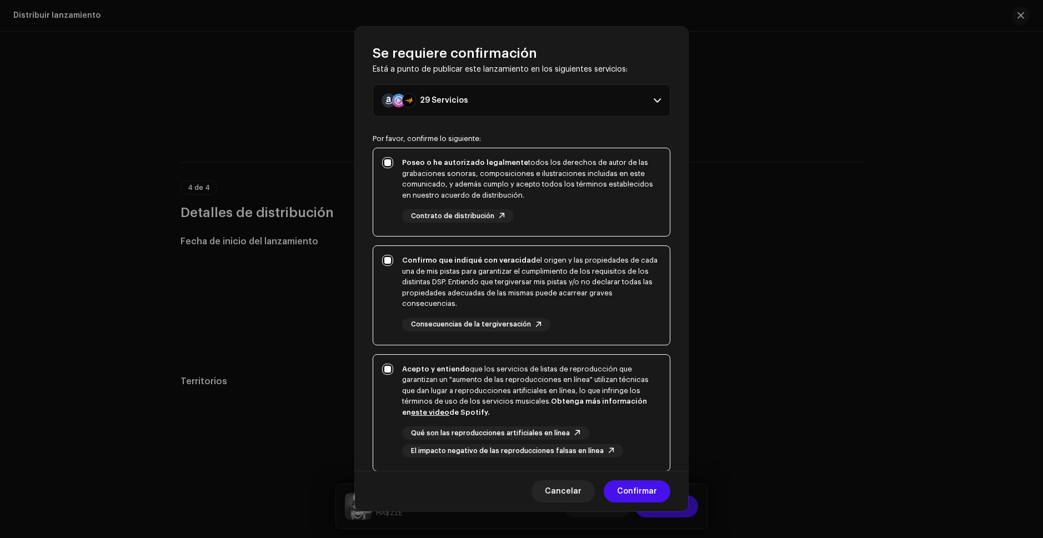
scroll to position [0, 0]
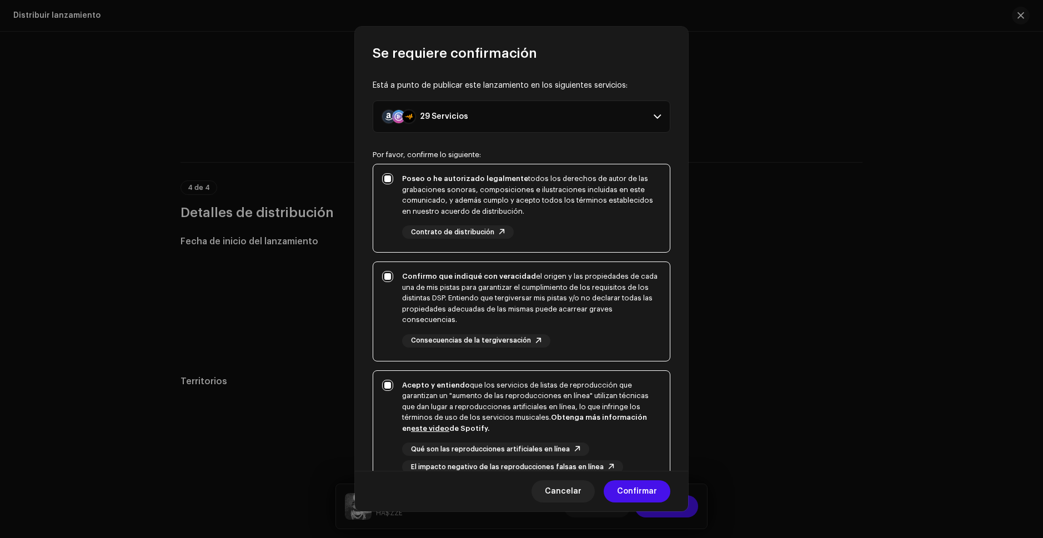
click at [528, 111] on p-accordion-header "29 Servicios" at bounding box center [522, 116] width 298 height 32
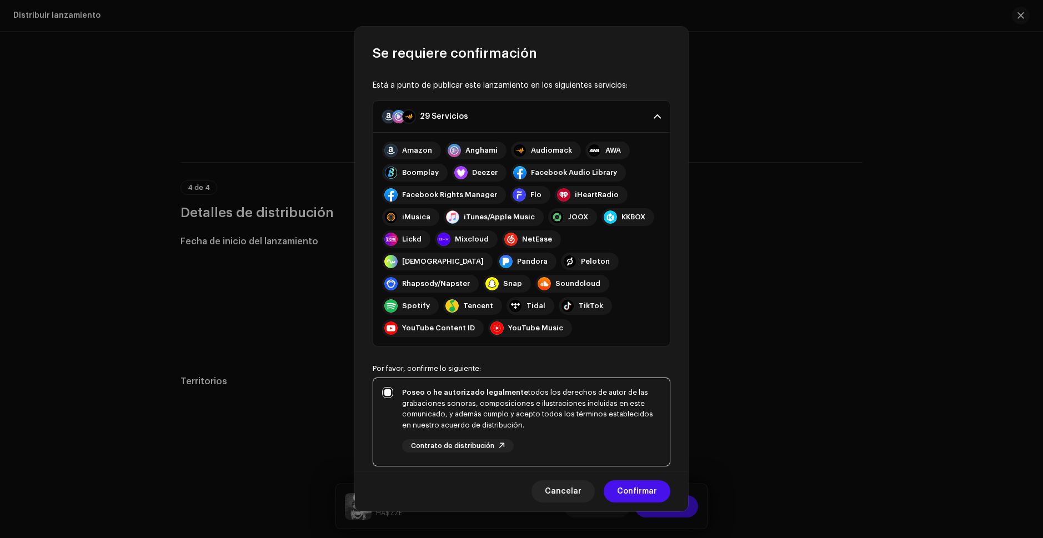
click at [450, 117] on div "29 Servicios" at bounding box center [444, 116] width 48 height 9
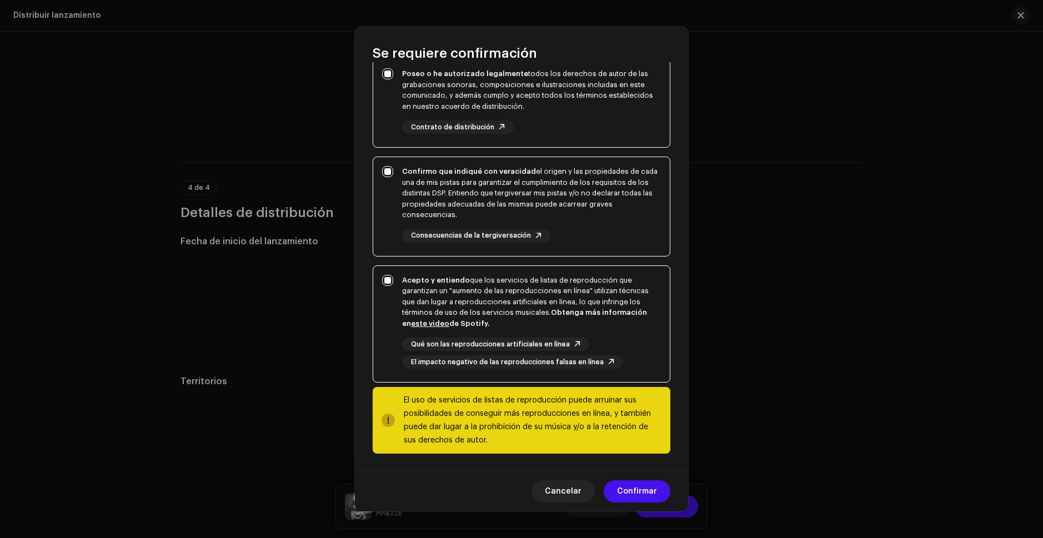
scroll to position [105, 0]
click at [618, 485] on button "Confirmar" at bounding box center [636, 491] width 67 height 22
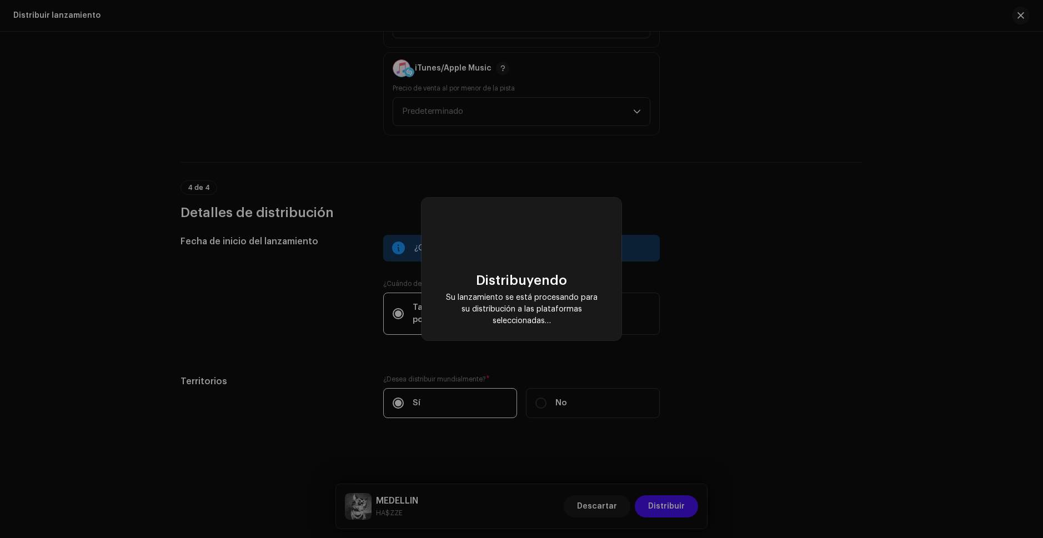
checkbox input "false"
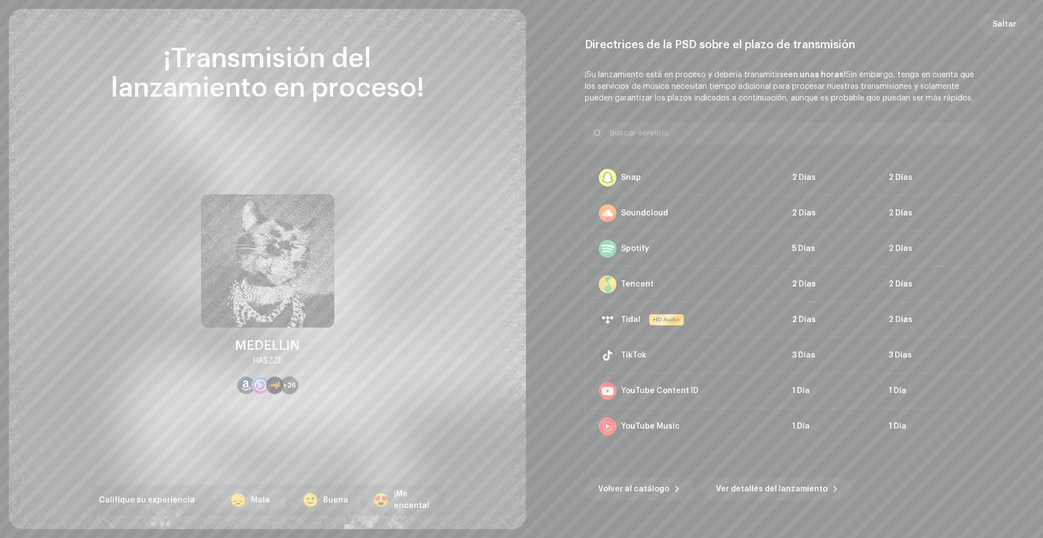
scroll to position [791, 0]
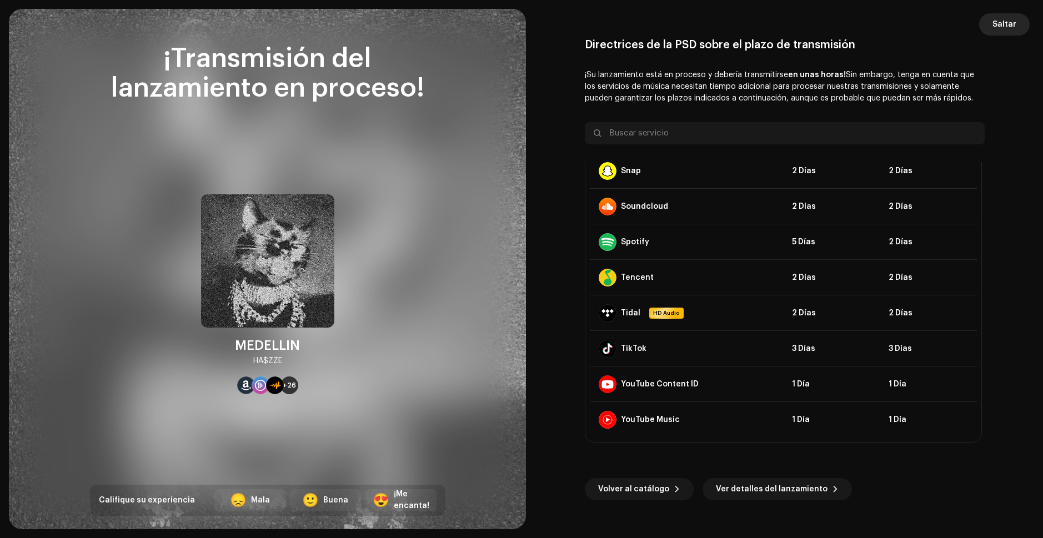
click at [1018, 27] on button "Saltar" at bounding box center [1004, 24] width 51 height 22
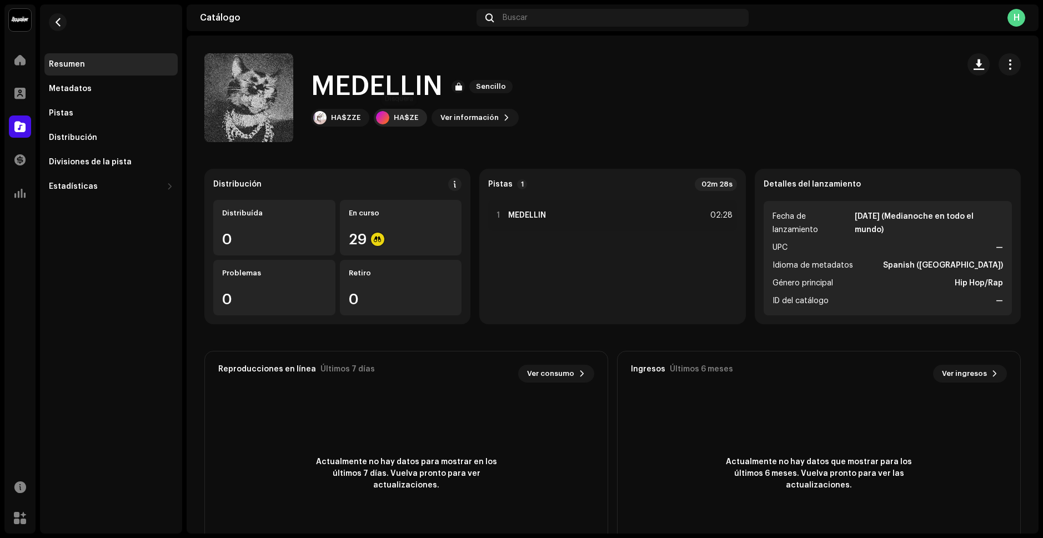
click at [422, 115] on div "HA$ZE" at bounding box center [400, 118] width 53 height 18
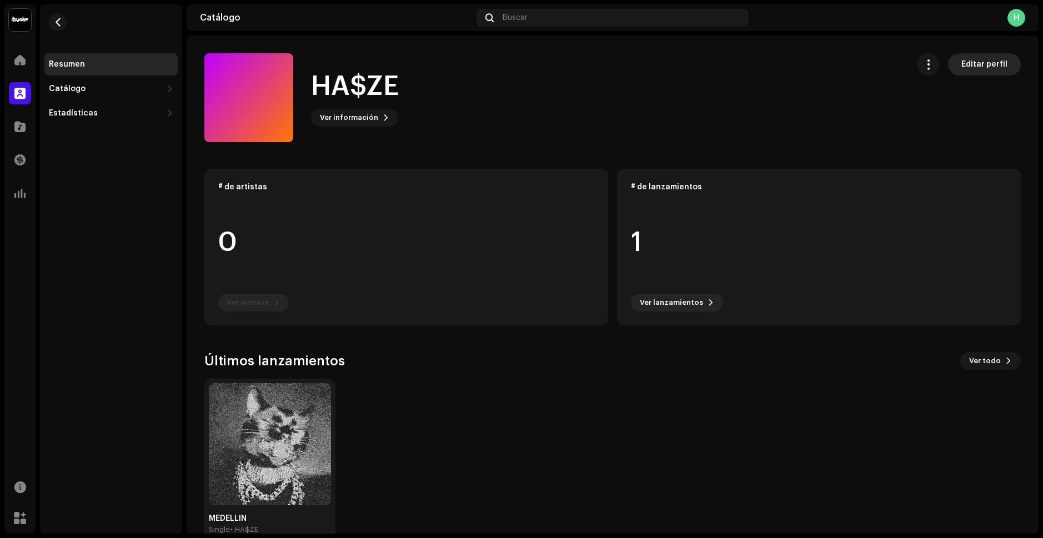
click at [982, 68] on span "Editar perfil" at bounding box center [984, 64] width 46 height 22
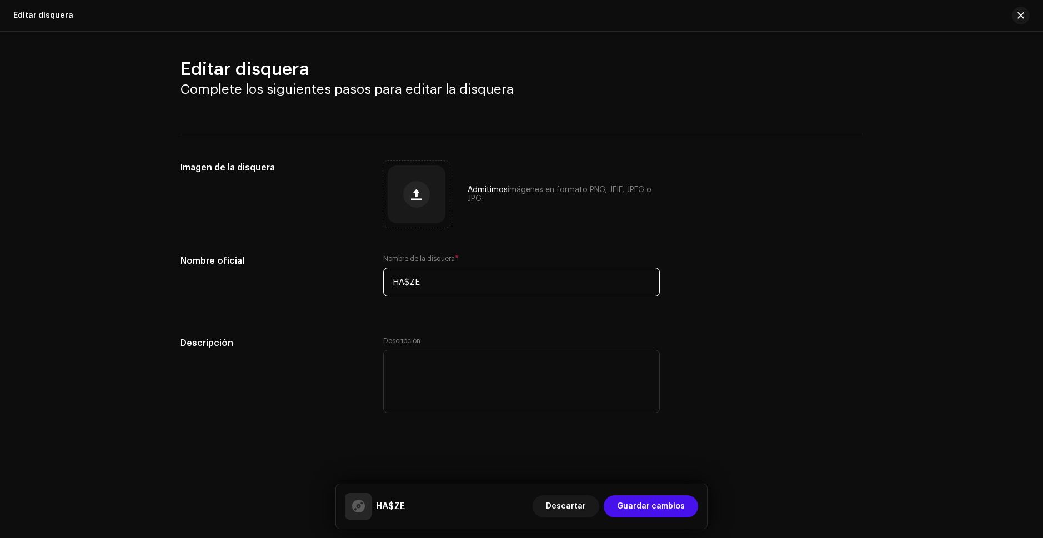
drag, startPoint x: 424, startPoint y: 277, endPoint x: 360, endPoint y: 281, distance: 63.4
click at [360, 281] on div "Nombre oficial Nombre de la disquera * HA$ZE" at bounding box center [521, 282] width 682 height 56
click at [327, 281] on div "Nombre oficial" at bounding box center [272, 282] width 185 height 56
click at [1026, 17] on button "button" at bounding box center [1020, 16] width 18 height 18
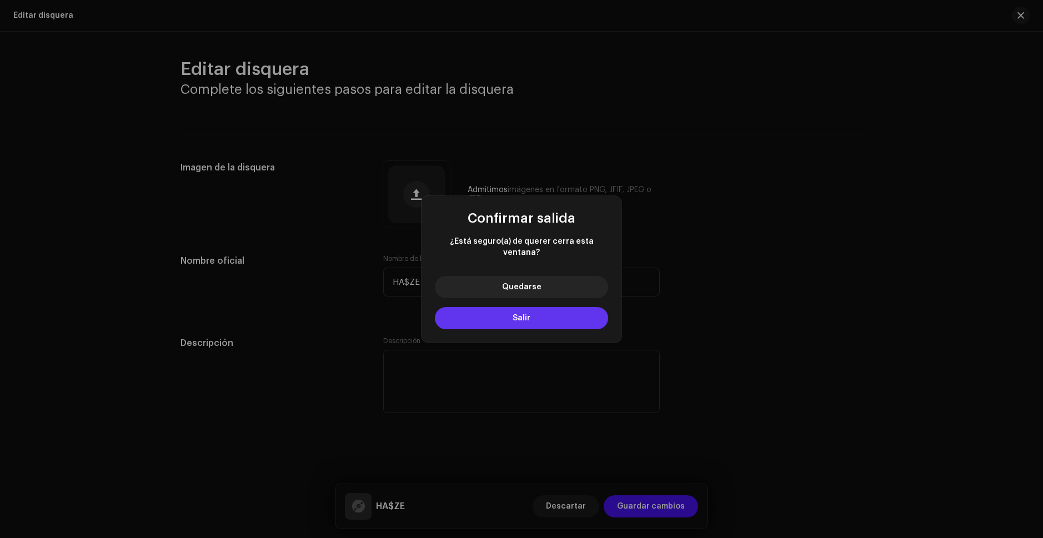
click at [504, 310] on button "Salir" at bounding box center [521, 318] width 173 height 22
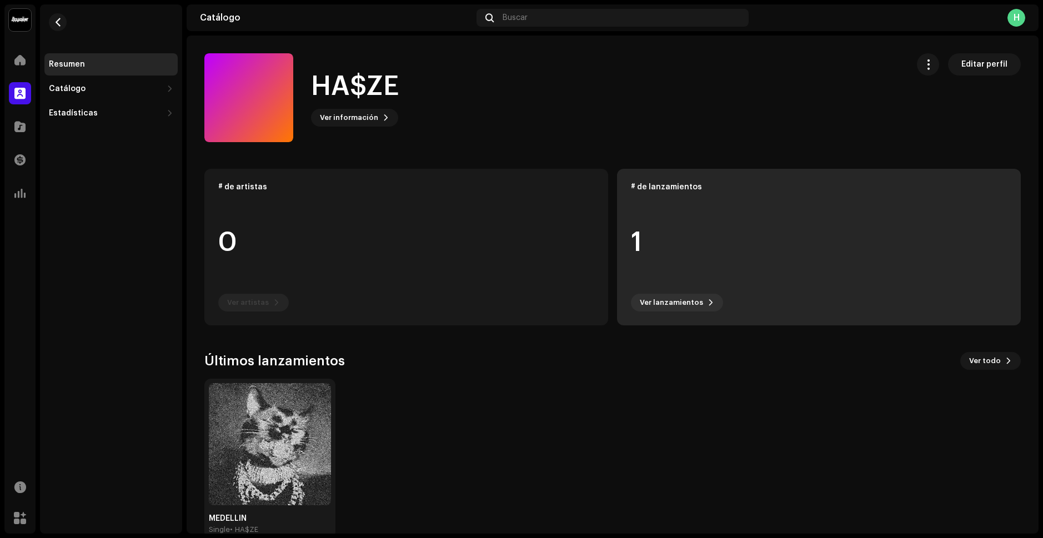
click at [652, 232] on div "1" at bounding box center [819, 242] width 376 height 84
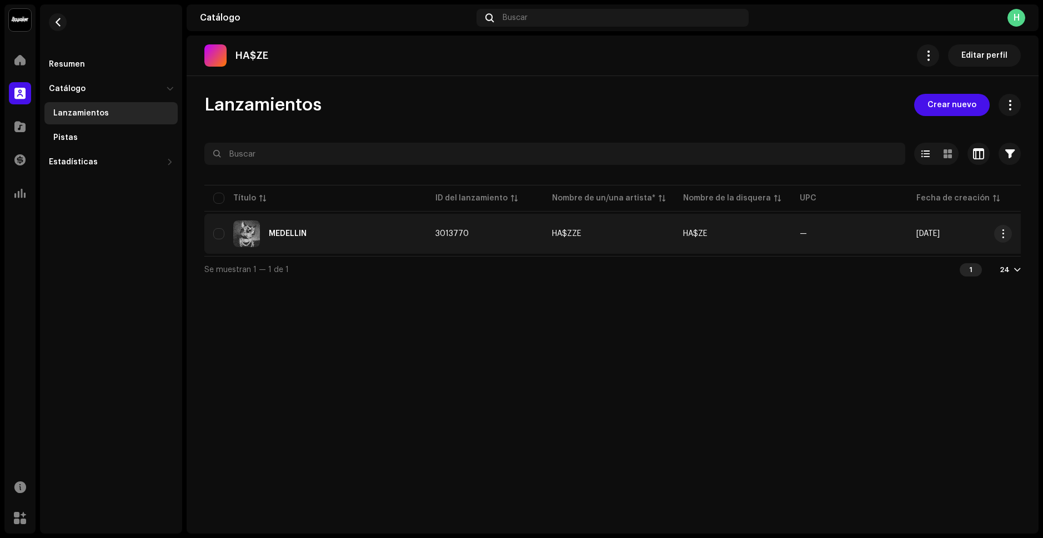
click at [382, 233] on div "MEDELLIN" at bounding box center [315, 233] width 204 height 27
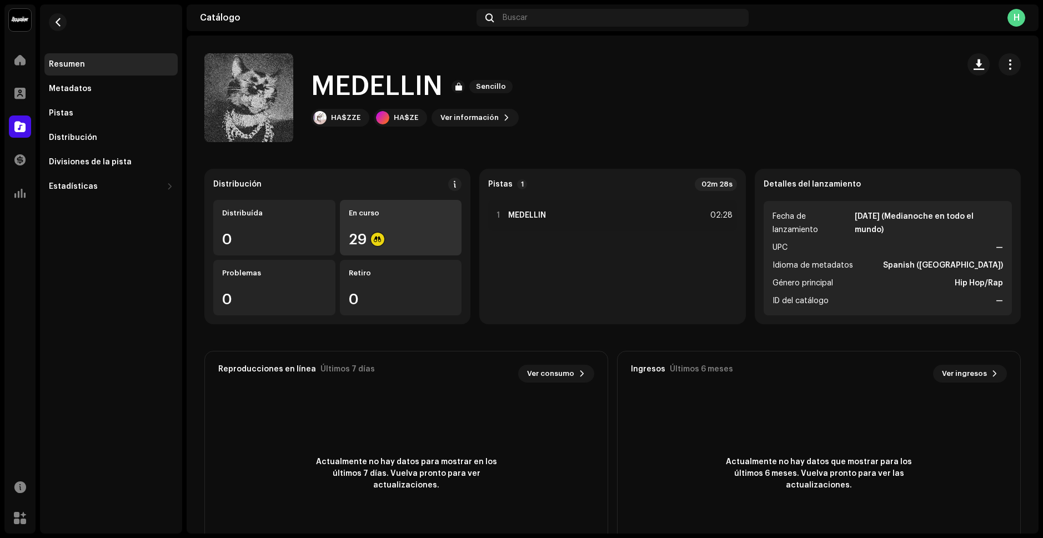
click at [430, 224] on div "En curso 29" at bounding box center [401, 228] width 122 height 56
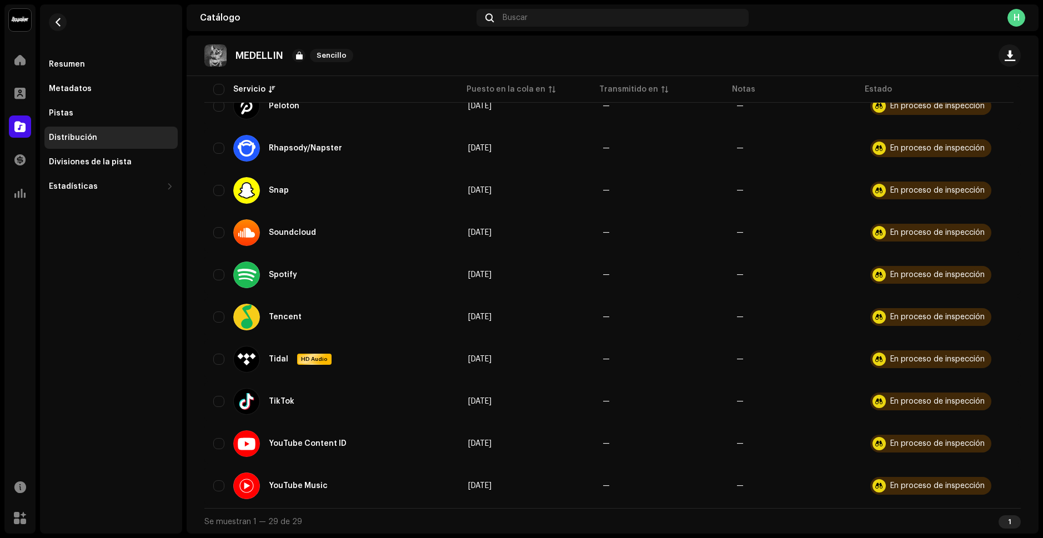
scroll to position [973, 0]
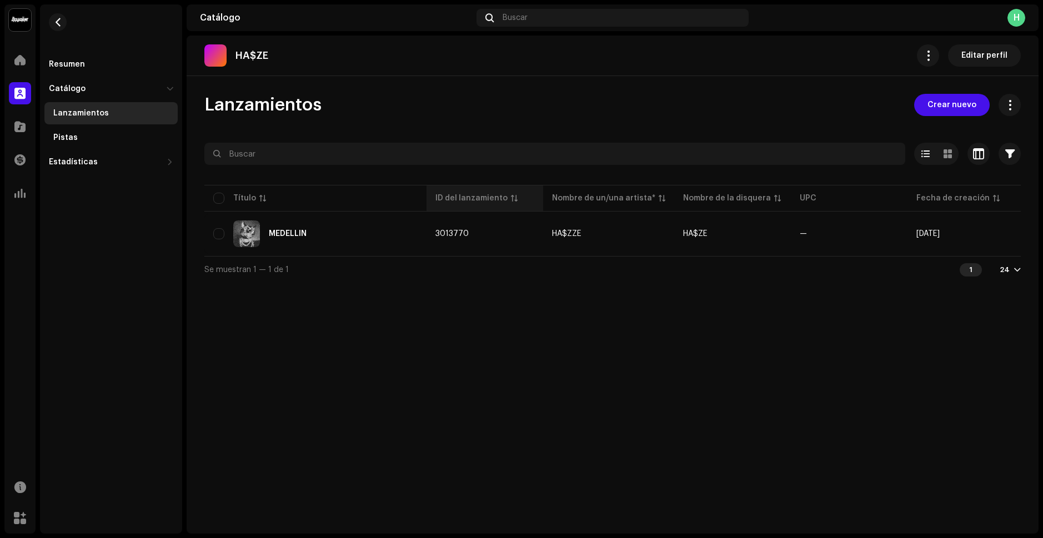
drag, startPoint x: 480, startPoint y: 207, endPoint x: 470, endPoint y: 207, distance: 9.5
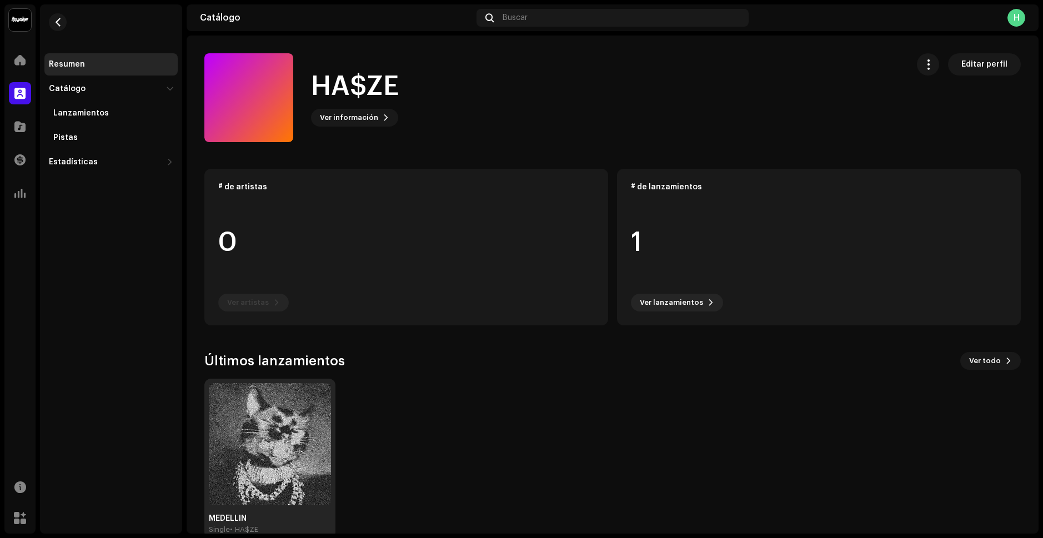
click at [294, 411] on img at bounding box center [270, 444] width 122 height 122
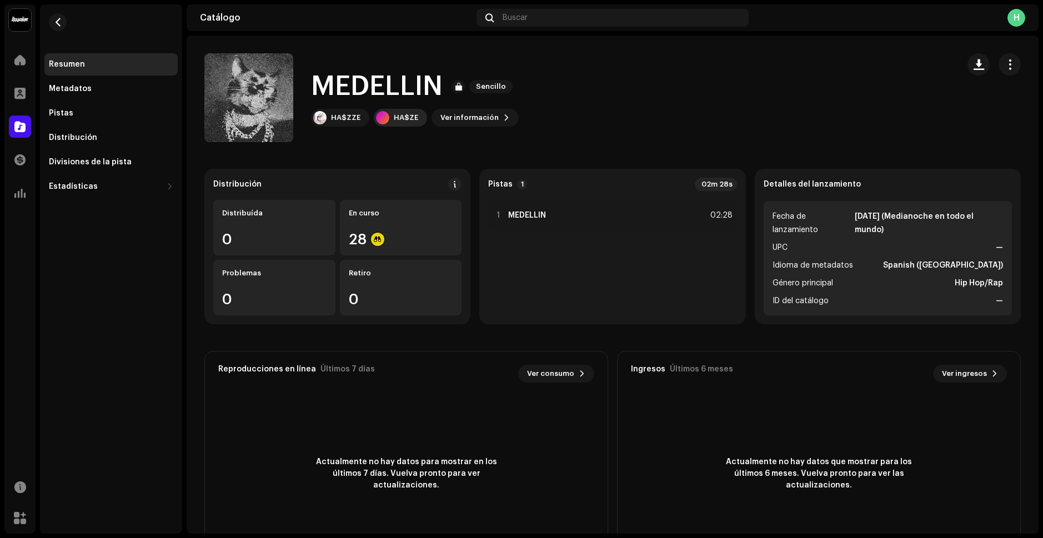
click at [395, 119] on div "HA$ZE" at bounding box center [406, 117] width 24 height 9
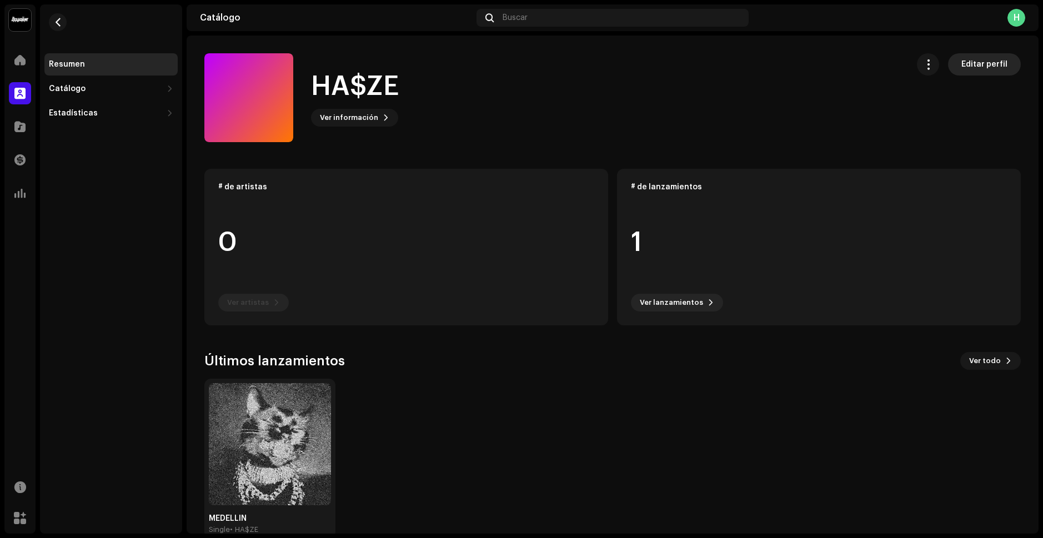
click at [975, 72] on span "Editar perfil" at bounding box center [984, 64] width 46 height 22
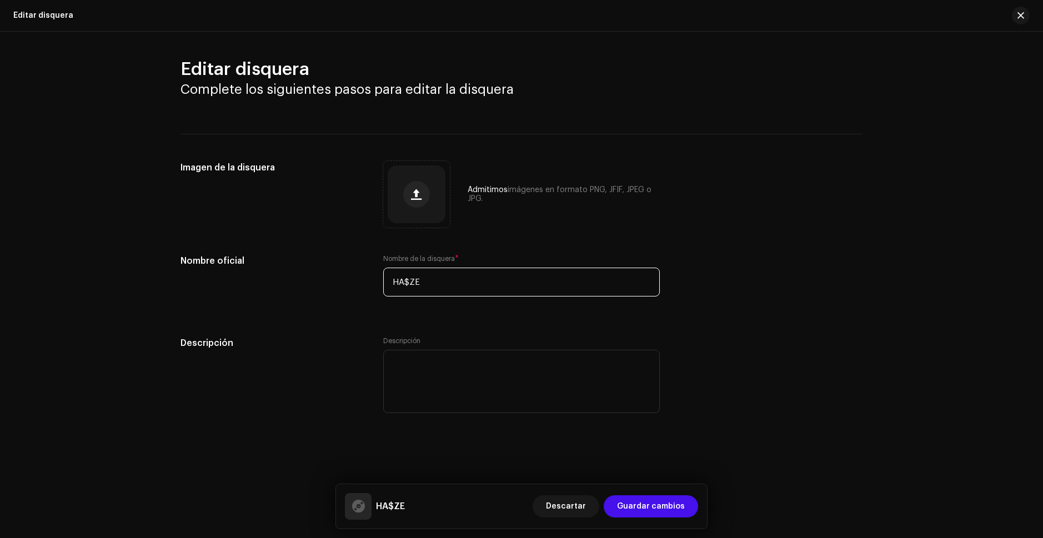
drag, startPoint x: 419, startPoint y: 285, endPoint x: 411, endPoint y: 286, distance: 8.4
click at [411, 286] on input "HA$ZE" at bounding box center [521, 282] width 276 height 29
click at [413, 285] on input "HA$ZE" at bounding box center [521, 282] width 276 height 29
type input "HA$ZZE"
click at [647, 502] on span "Guardar cambios" at bounding box center [651, 506] width 68 height 22
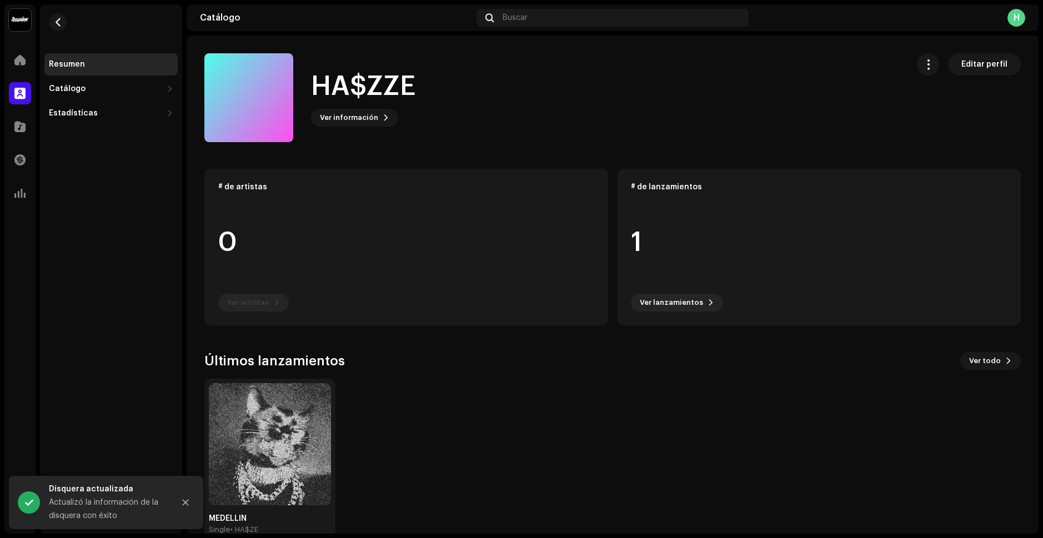
click at [526, 409] on div "MEDELLIN Single • HA$ZE" at bounding box center [608, 459] width 816 height 160
click at [88, 83] on div "Catálogo" at bounding box center [110, 89] width 133 height 22
click at [87, 158] on div "Estadísticas" at bounding box center [73, 162] width 49 height 9
click at [29, 58] on div at bounding box center [20, 60] width 22 height 22
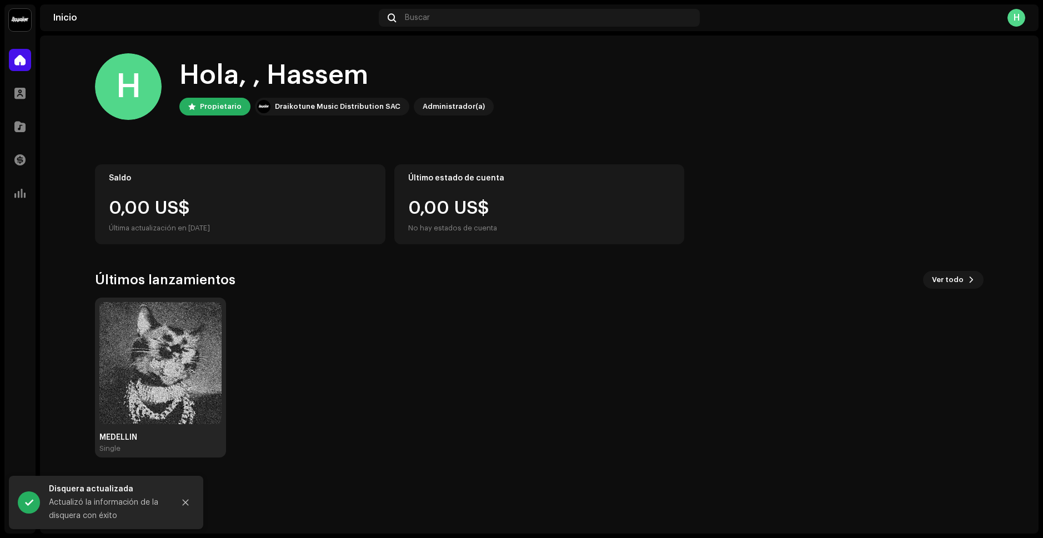
click at [149, 333] on img at bounding box center [160, 363] width 122 height 122
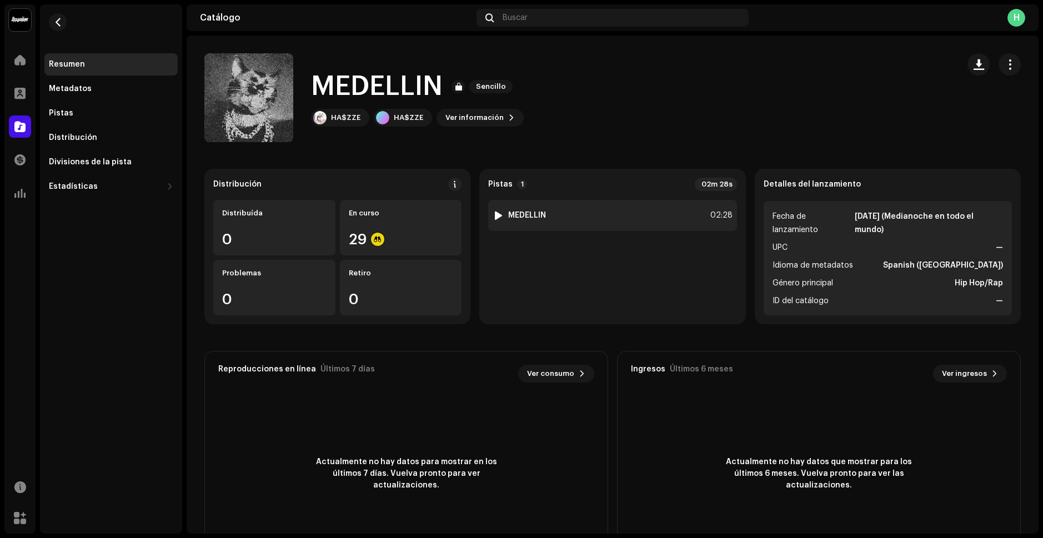
click at [494, 214] on div at bounding box center [498, 215] width 8 height 9
click at [498, 215] on div at bounding box center [498, 215] width 0 height 0
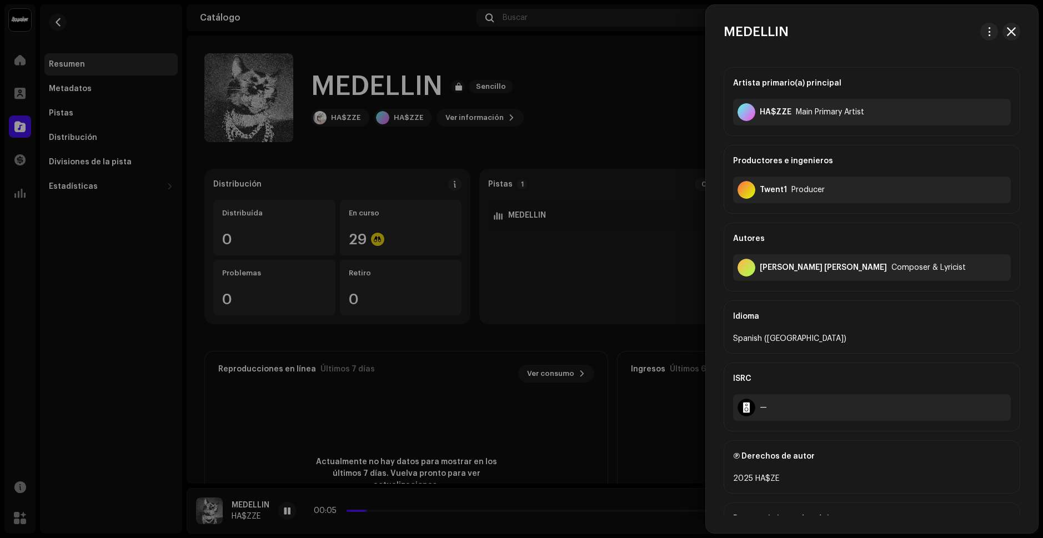
click at [494, 216] on div at bounding box center [521, 269] width 1043 height 538
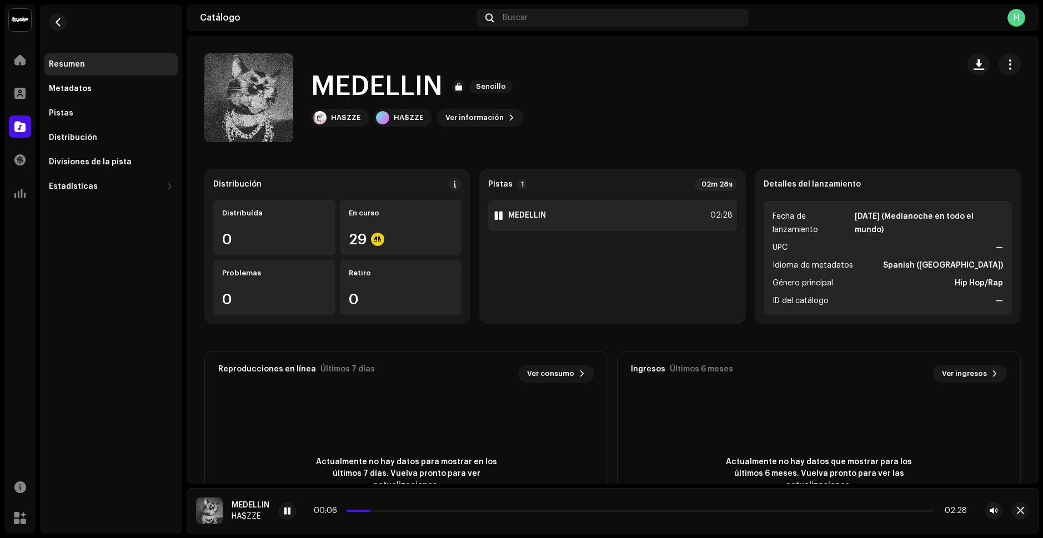
click at [520, 217] on strong "MEDELLIN" at bounding box center [527, 215] width 38 height 9
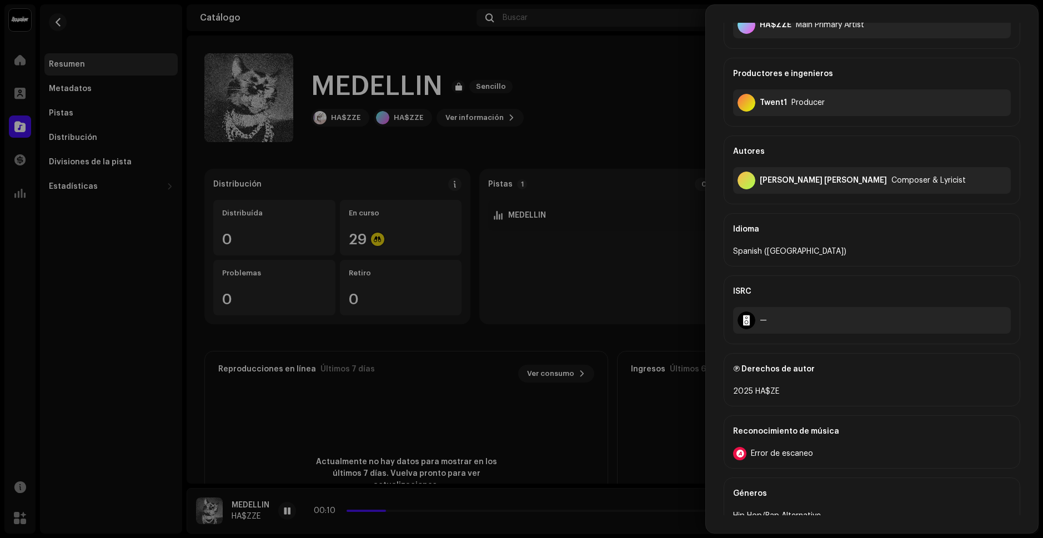
scroll to position [56, 0]
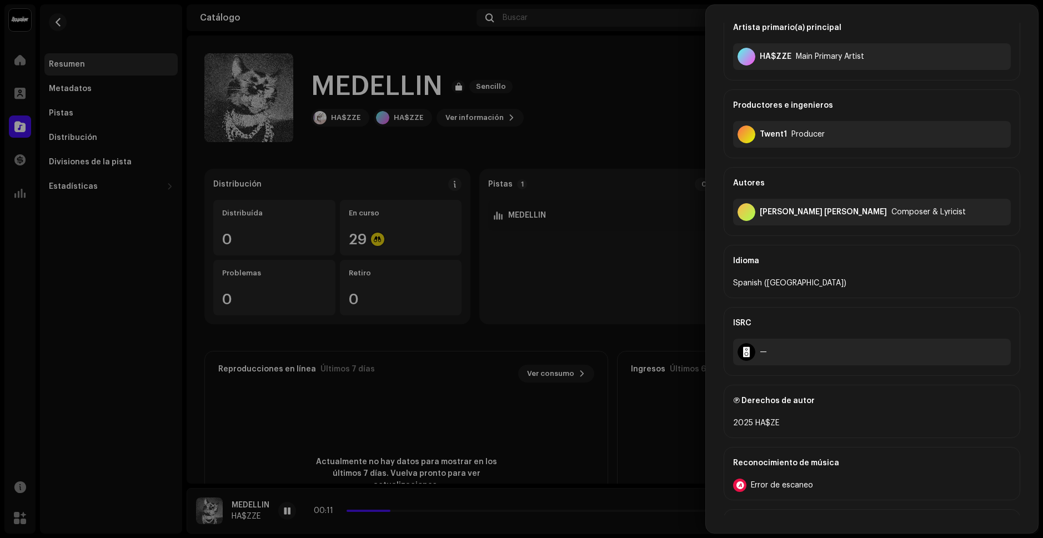
click at [641, 296] on div at bounding box center [521, 269] width 1043 height 538
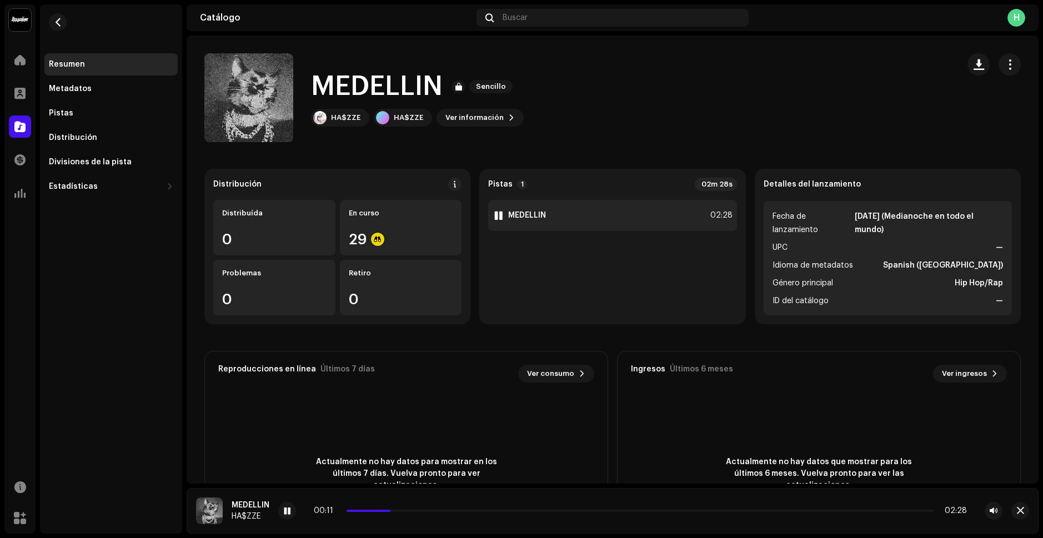
click at [494, 213] on div at bounding box center [498, 215] width 8 height 9
